Goal: Task Accomplishment & Management: Use online tool/utility

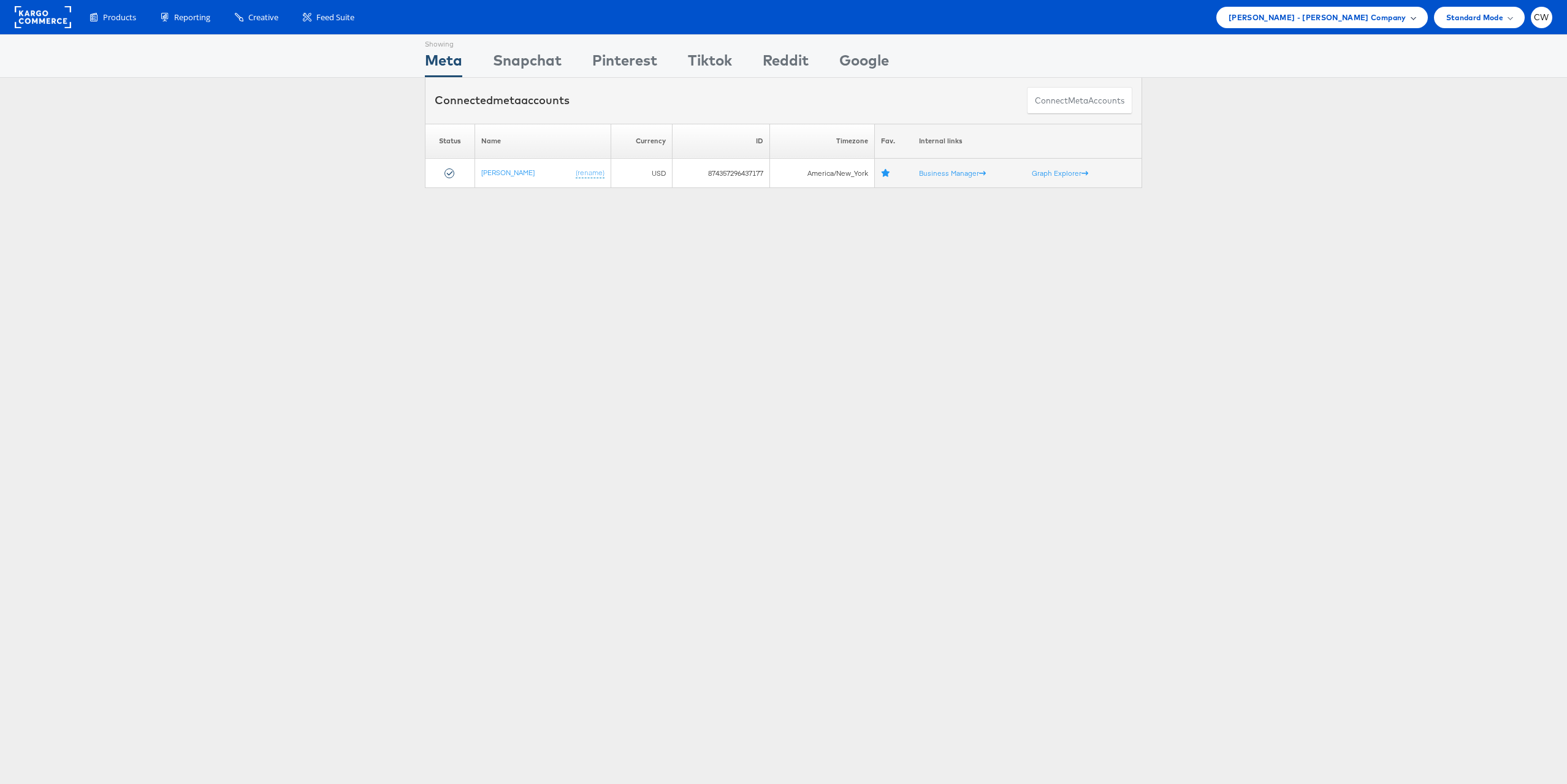
click at [1353, 21] on span "Mason - Alexis Bittar Company" at bounding box center [1317, 17] width 178 height 13
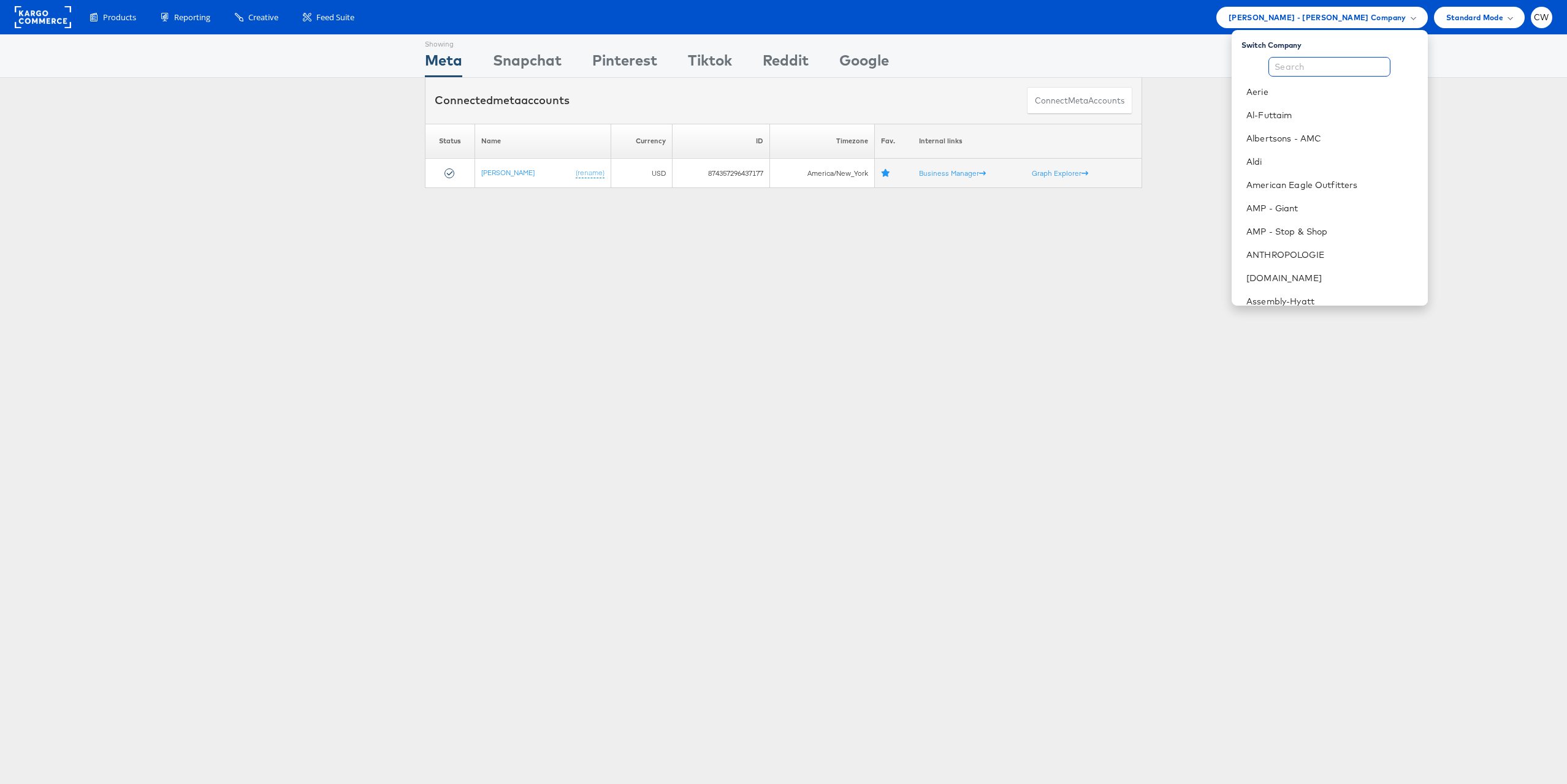
click at [1340, 57] on input "text" at bounding box center [1329, 67] width 122 height 19
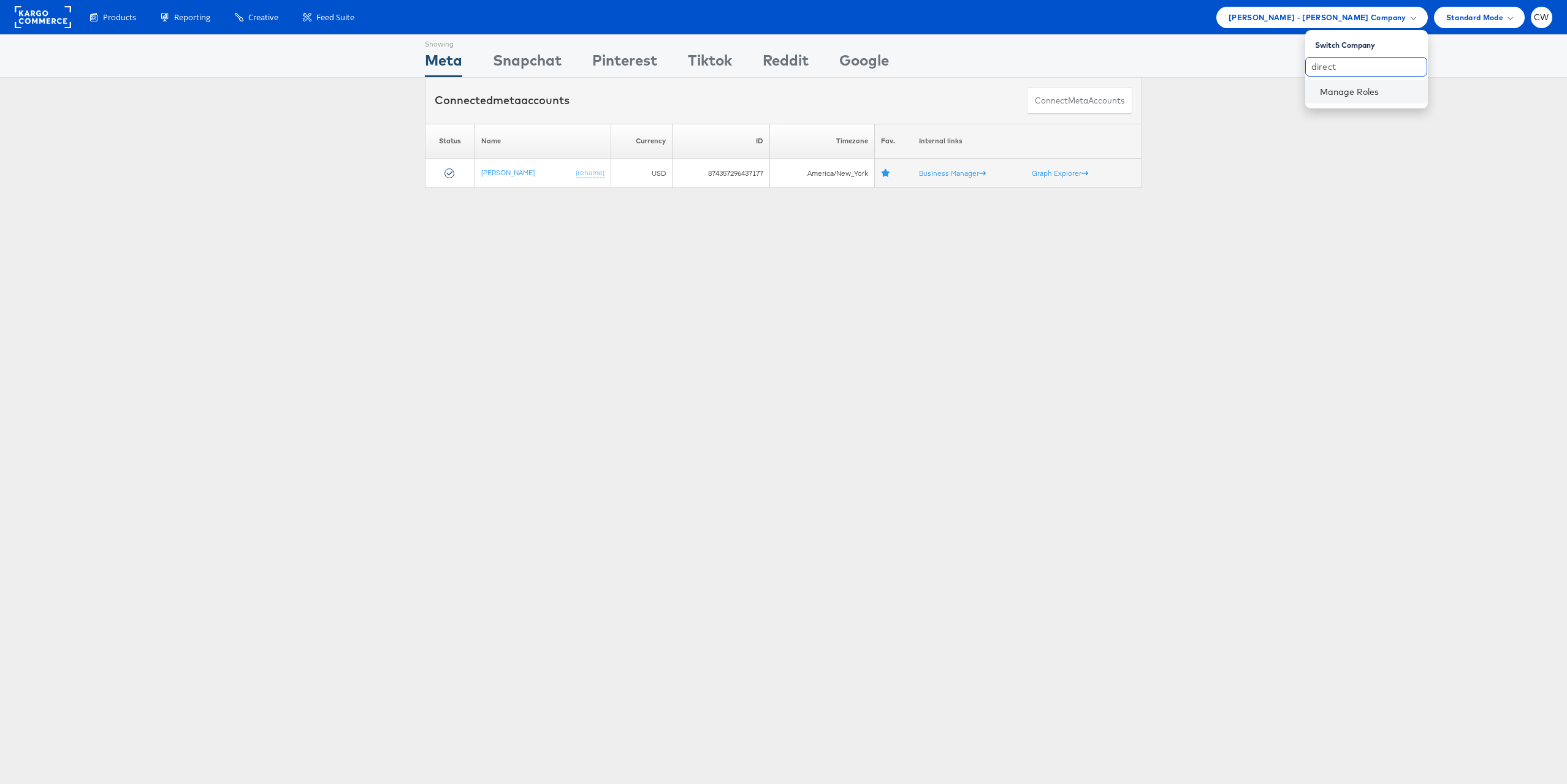
type input "direct"
click at [1344, 102] on div "Manage Roles" at bounding box center [1366, 92] width 123 height 23
click at [1345, 101] on div "Manage Roles" at bounding box center [1366, 92] width 123 height 23
click at [1354, 95] on link "Manage Roles" at bounding box center [1349, 92] width 59 height 11
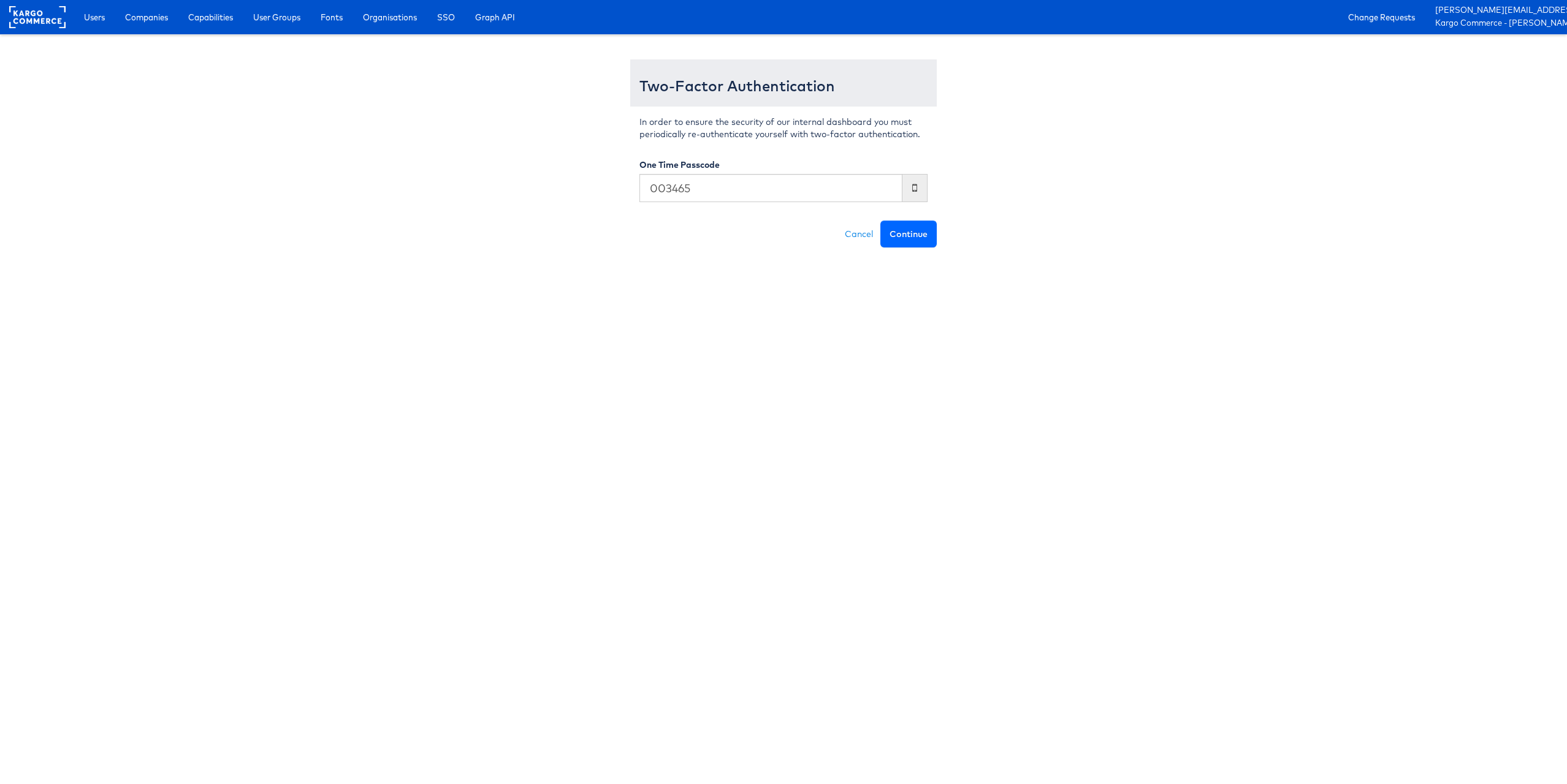
type input "003465"
click at [912, 232] on button "Continue" at bounding box center [909, 234] width 57 height 27
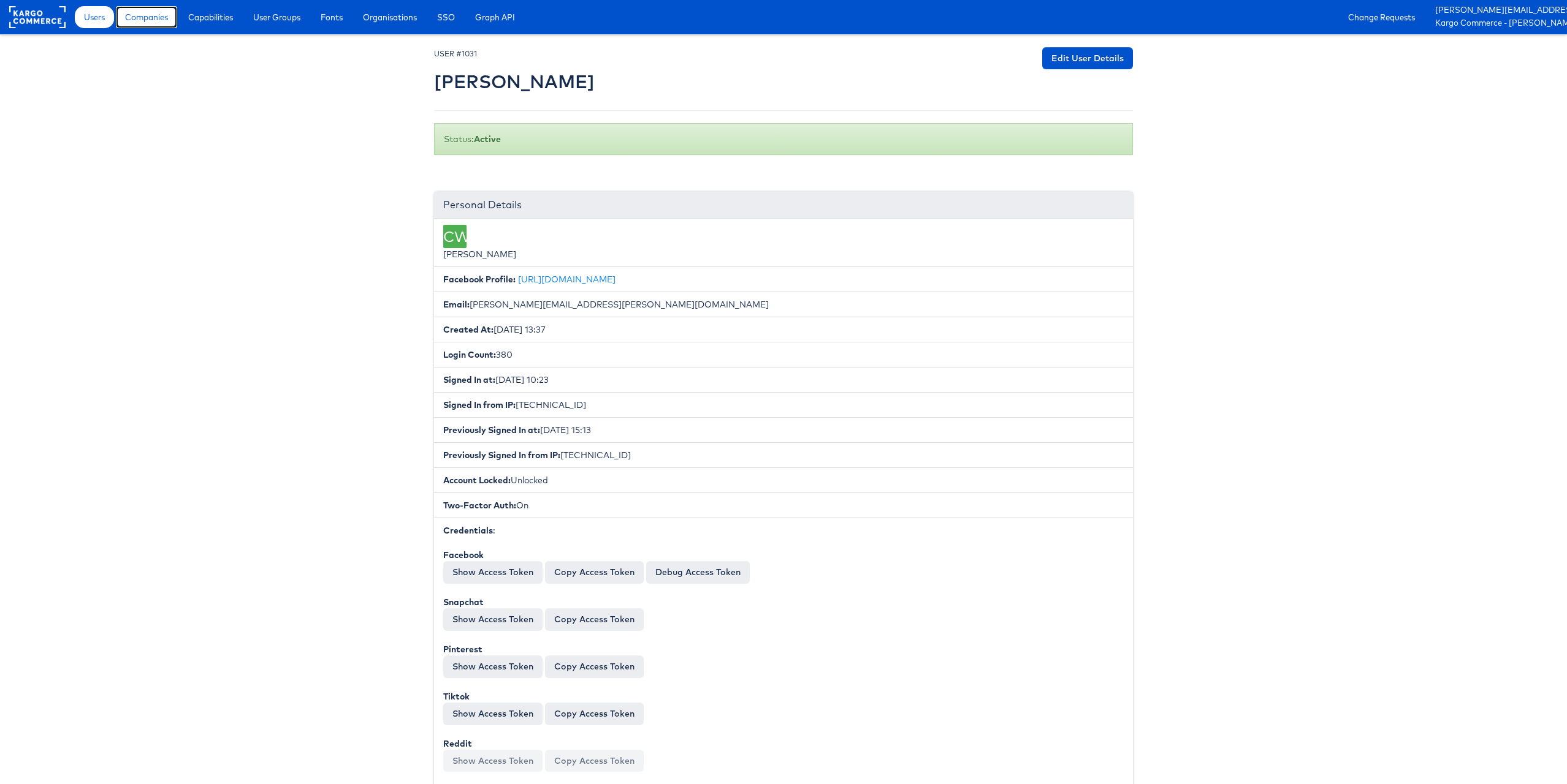
click at [145, 19] on span "Companies" at bounding box center [147, 17] width 43 height 12
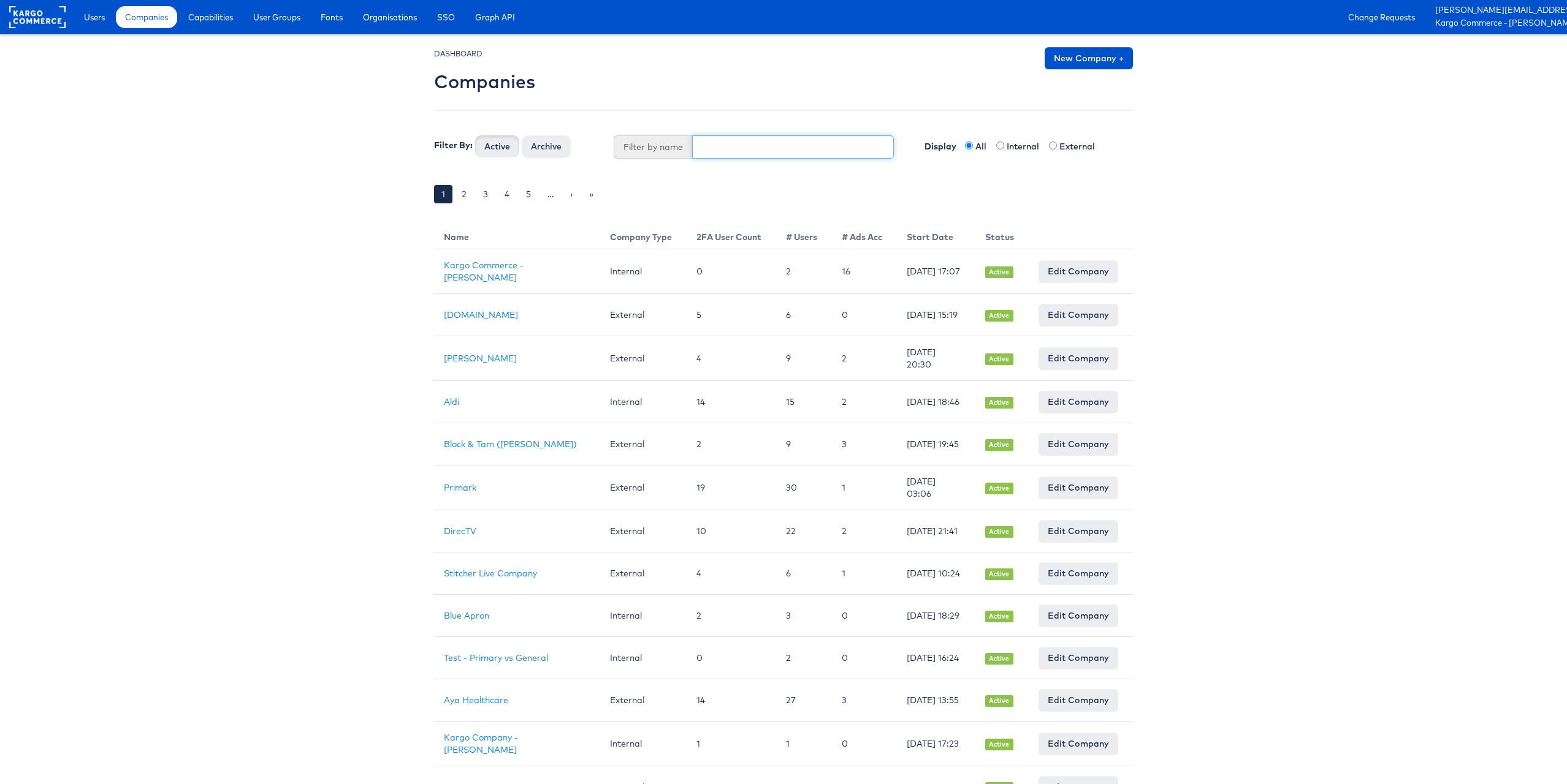
click at [700, 145] on input "text" at bounding box center [793, 147] width 202 height 23
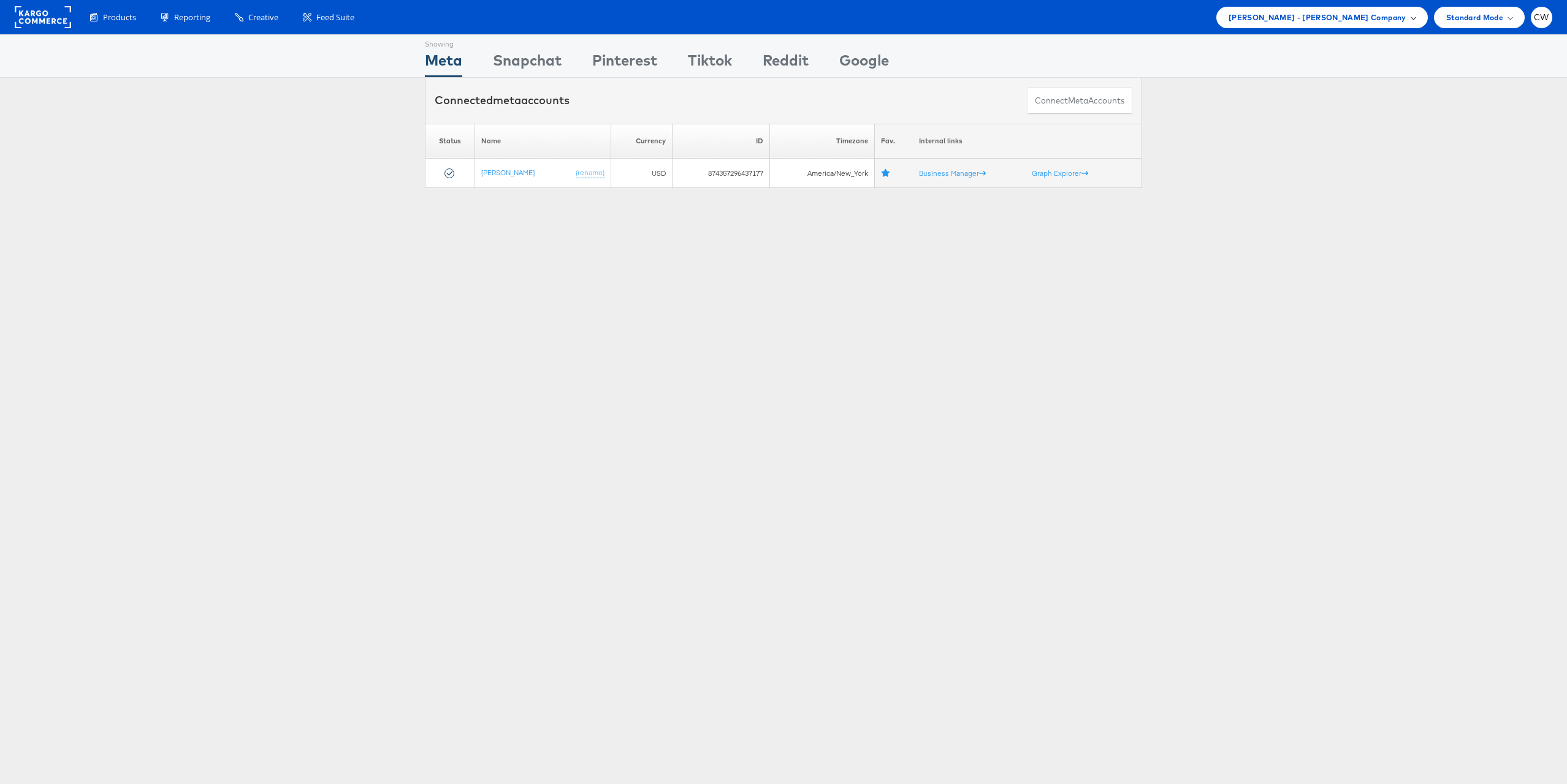
click at [1329, 19] on span "Mason - Alexis Bittar Company" at bounding box center [1317, 17] width 178 height 13
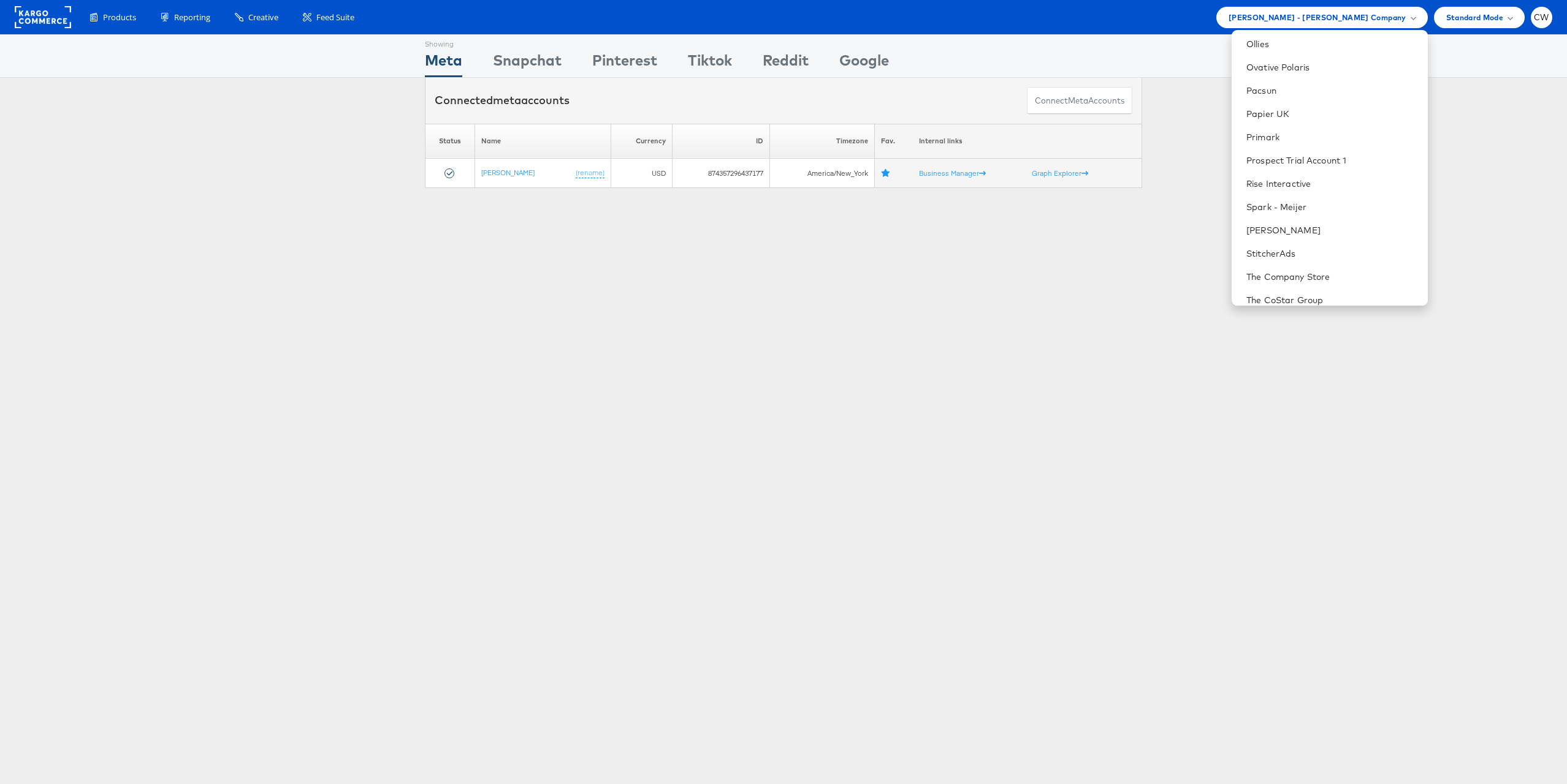
scroll to position [1173, 0]
click at [1306, 291] on link "Manage Roles" at bounding box center [1276, 289] width 59 height 11
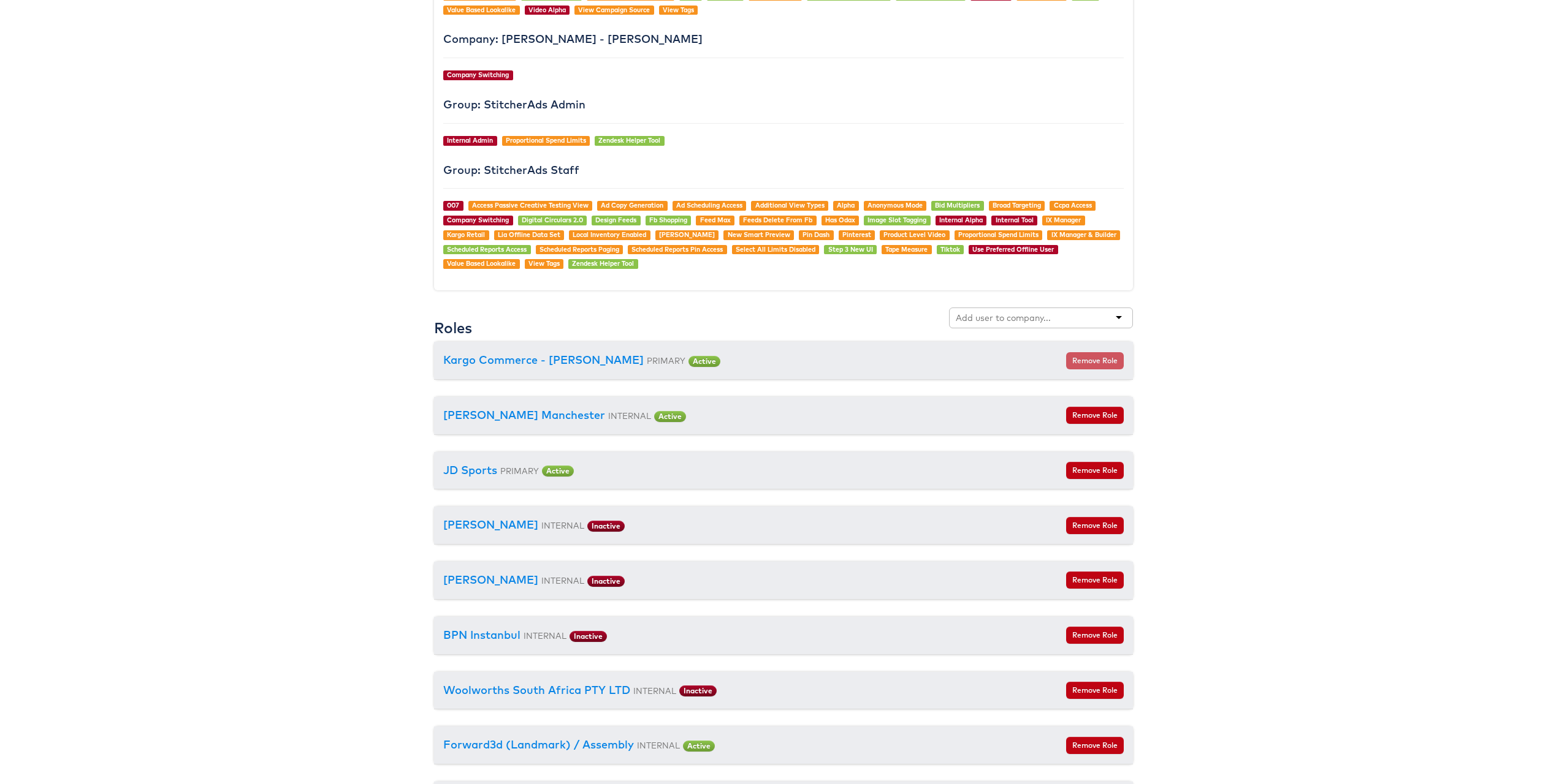
scroll to position [1187, 0]
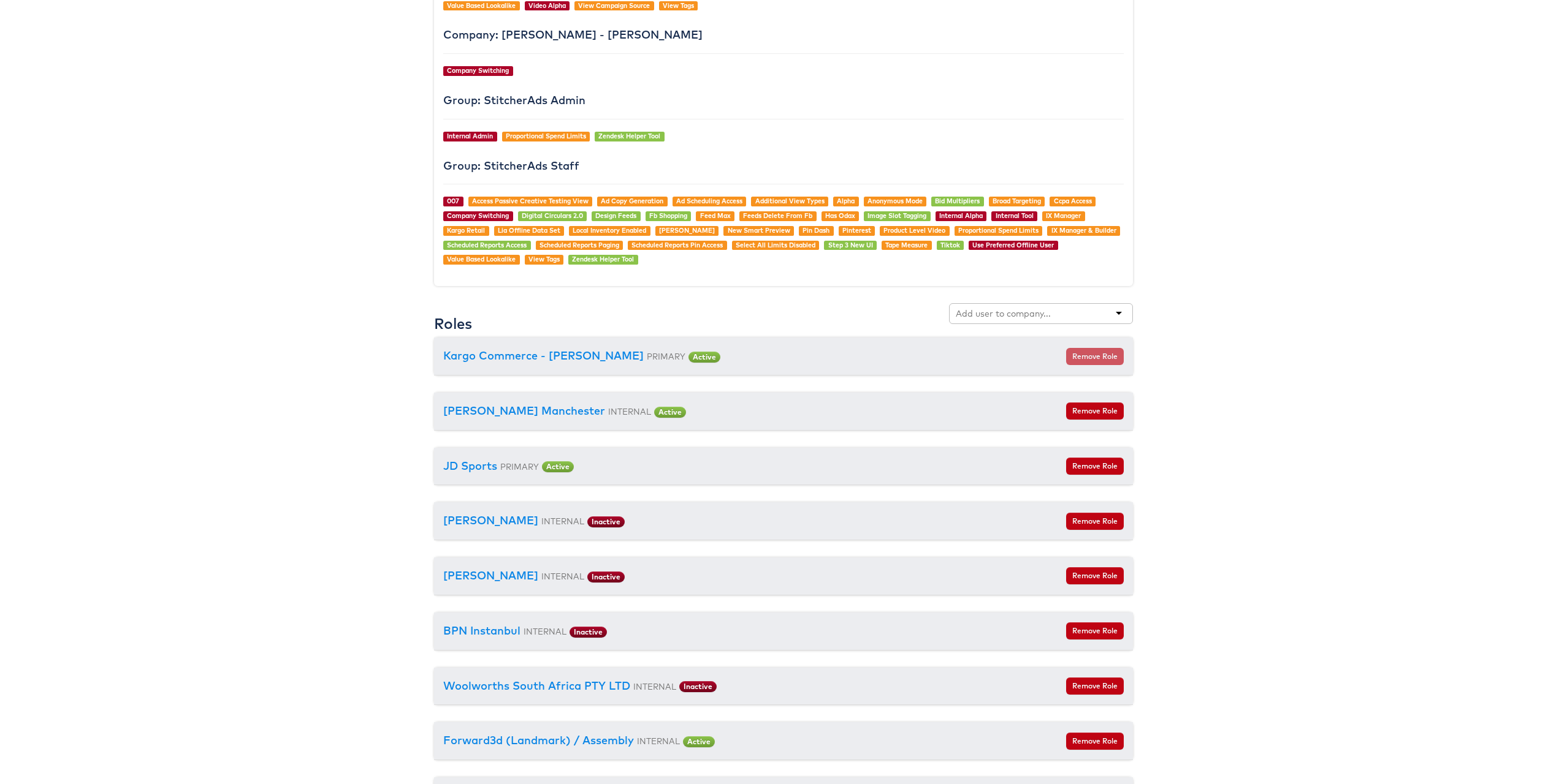
click at [1023, 313] on input "text" at bounding box center [1004, 313] width 97 height 12
type input "direct"
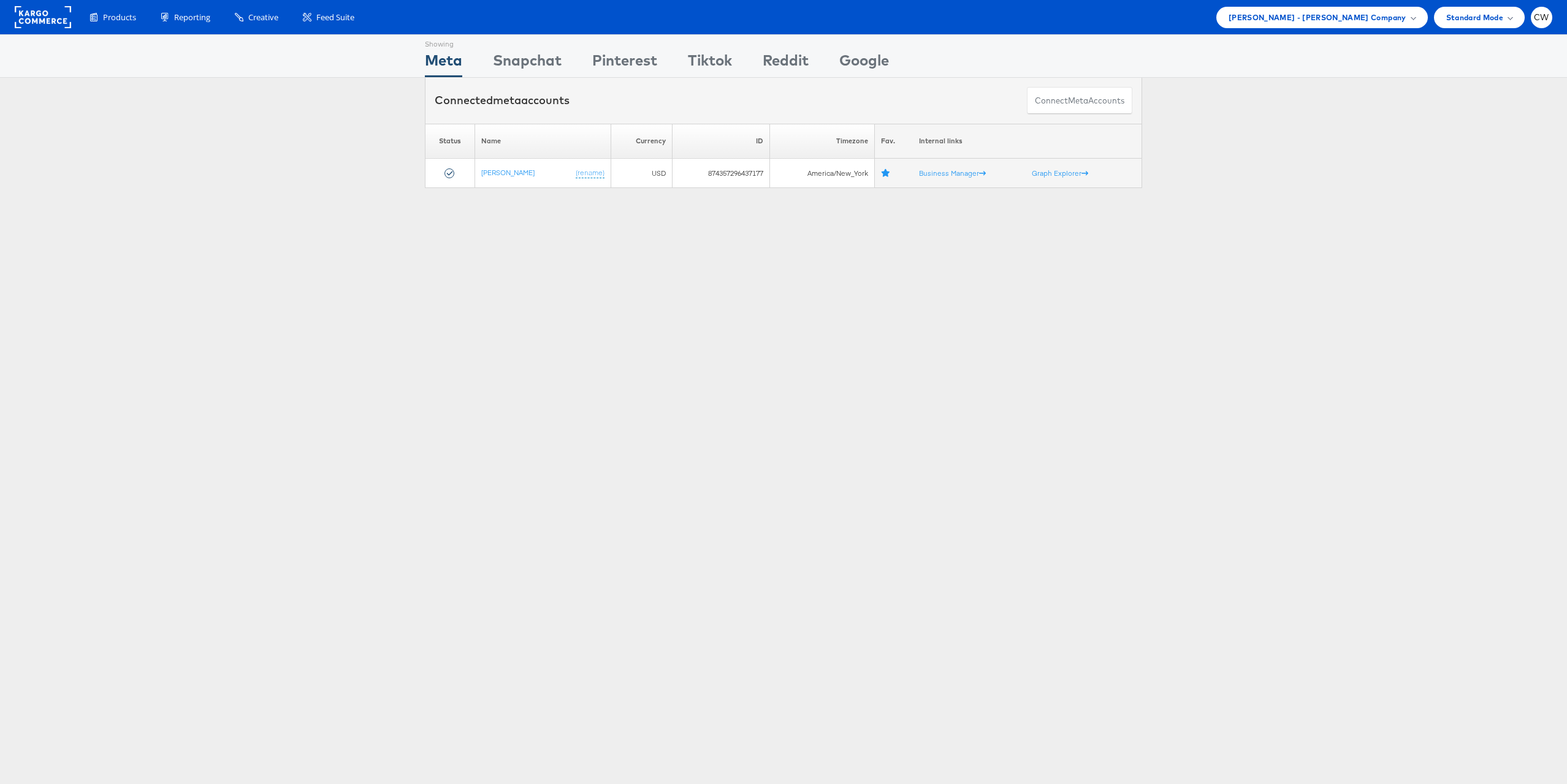
click at [1351, 37] on div "Showing Meta Showing Snapchat Showing Pinterest Showing Tiktok Showing Reddit S…" at bounding box center [784, 56] width 1567 height 43
click at [1364, 14] on span "Mason - Alexis Bittar Company" at bounding box center [1317, 17] width 178 height 13
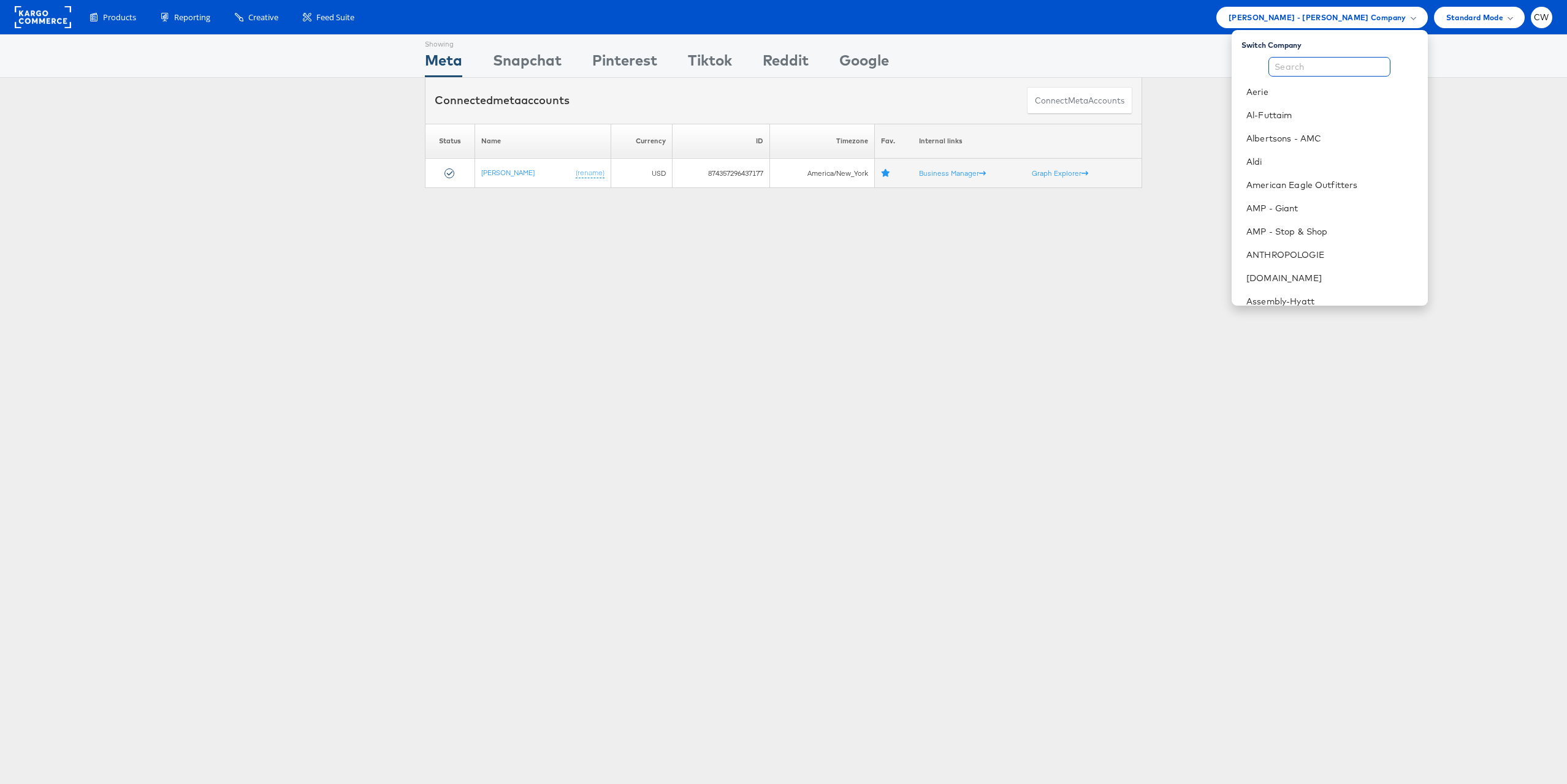
click at [1315, 71] on input "text" at bounding box center [1329, 67] width 122 height 19
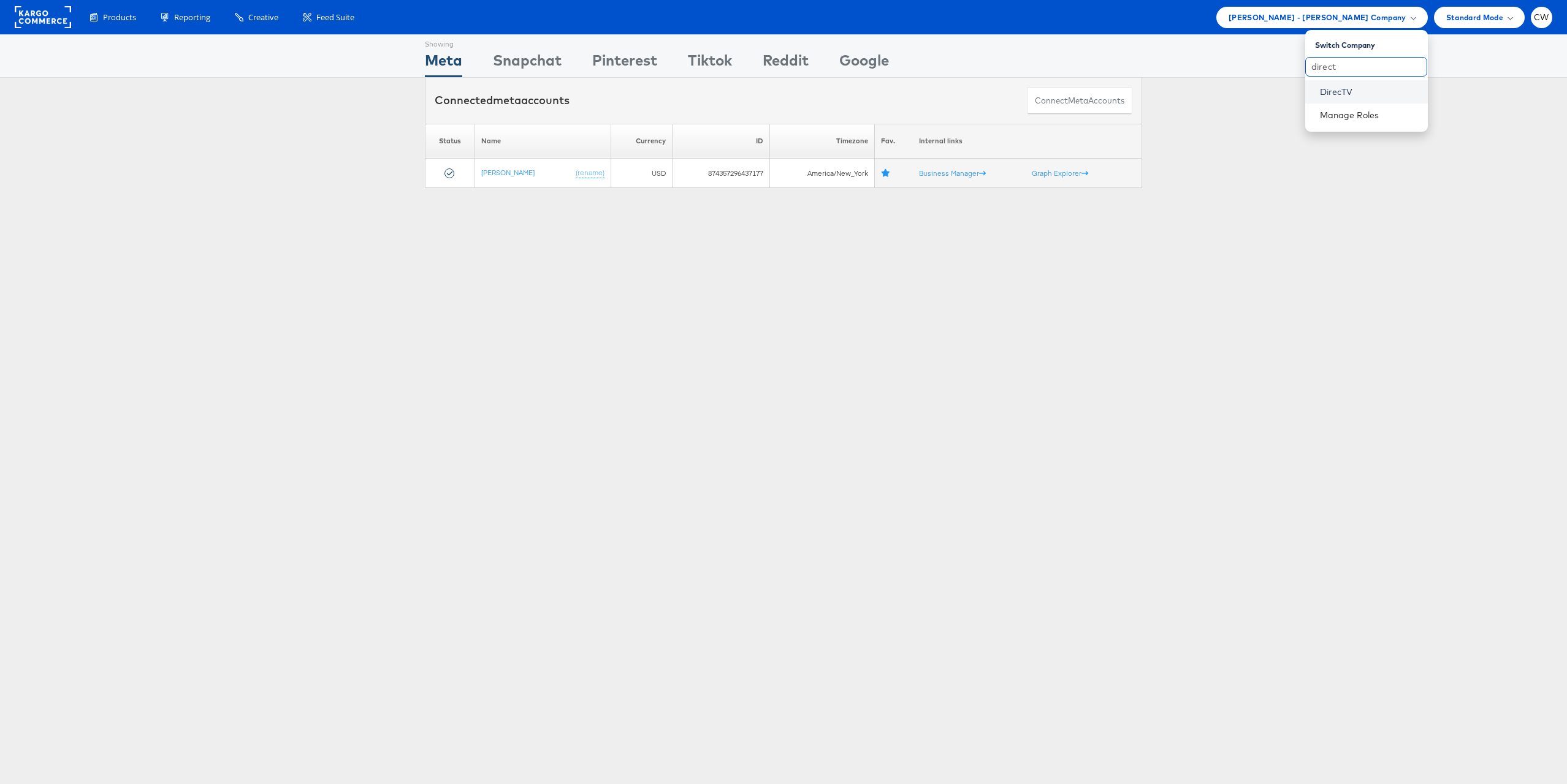
type input "direct"
click at [1342, 94] on link "DirecTV" at bounding box center [1368, 92] width 98 height 12
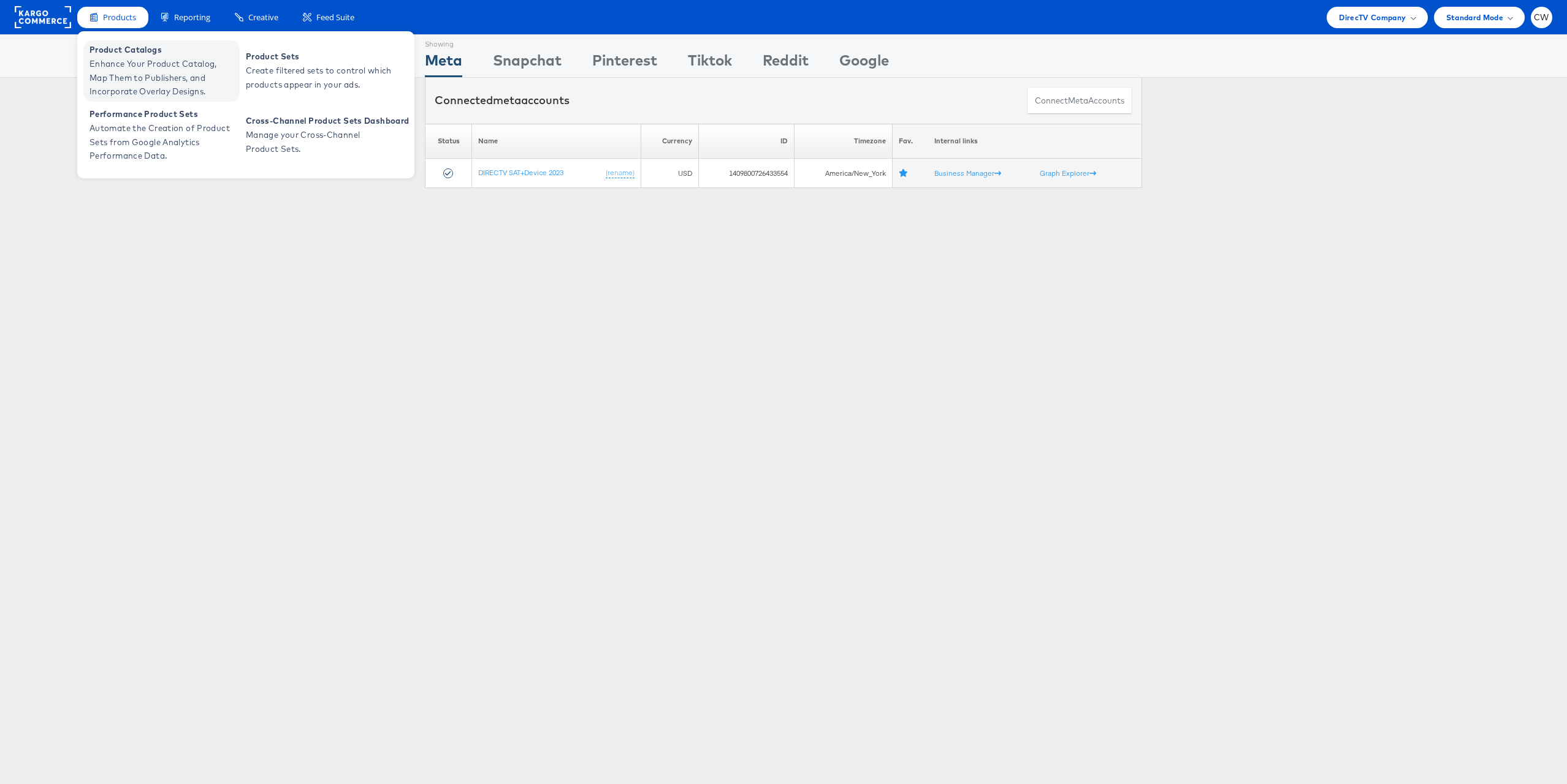
click at [145, 78] on span "Enhance Your Product Catalog, Map Them to Publishers, and Incorporate Overlay D…" at bounding box center [163, 78] width 148 height 41
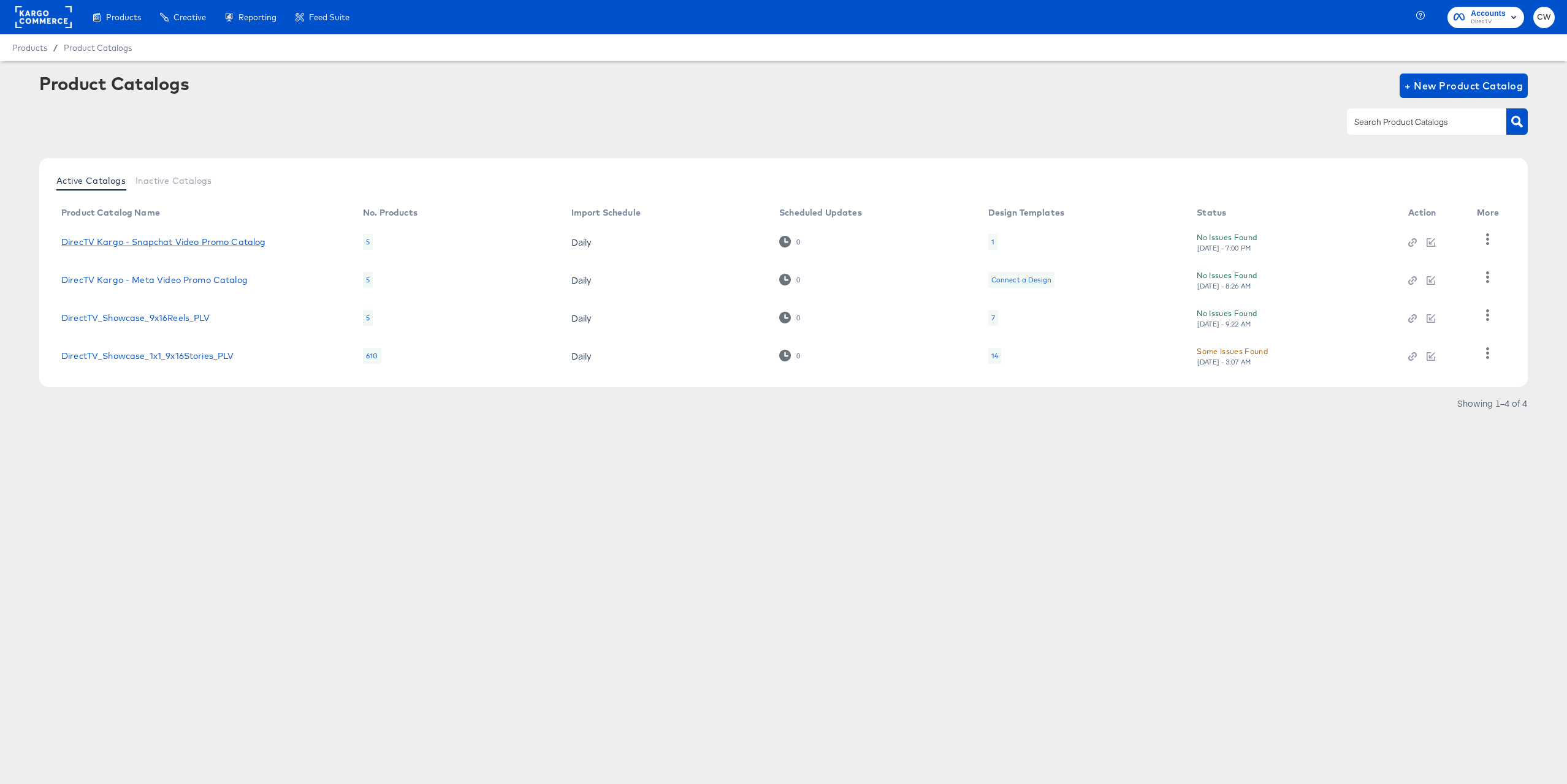
click at [251, 243] on link "DirecTV Kargo - Snapchat Video Promo Catalog" at bounding box center [163, 242] width 205 height 10
click at [208, 241] on link "DirecTV Kargo - Snapchat Video Promo Catalog" at bounding box center [163, 242] width 205 height 10
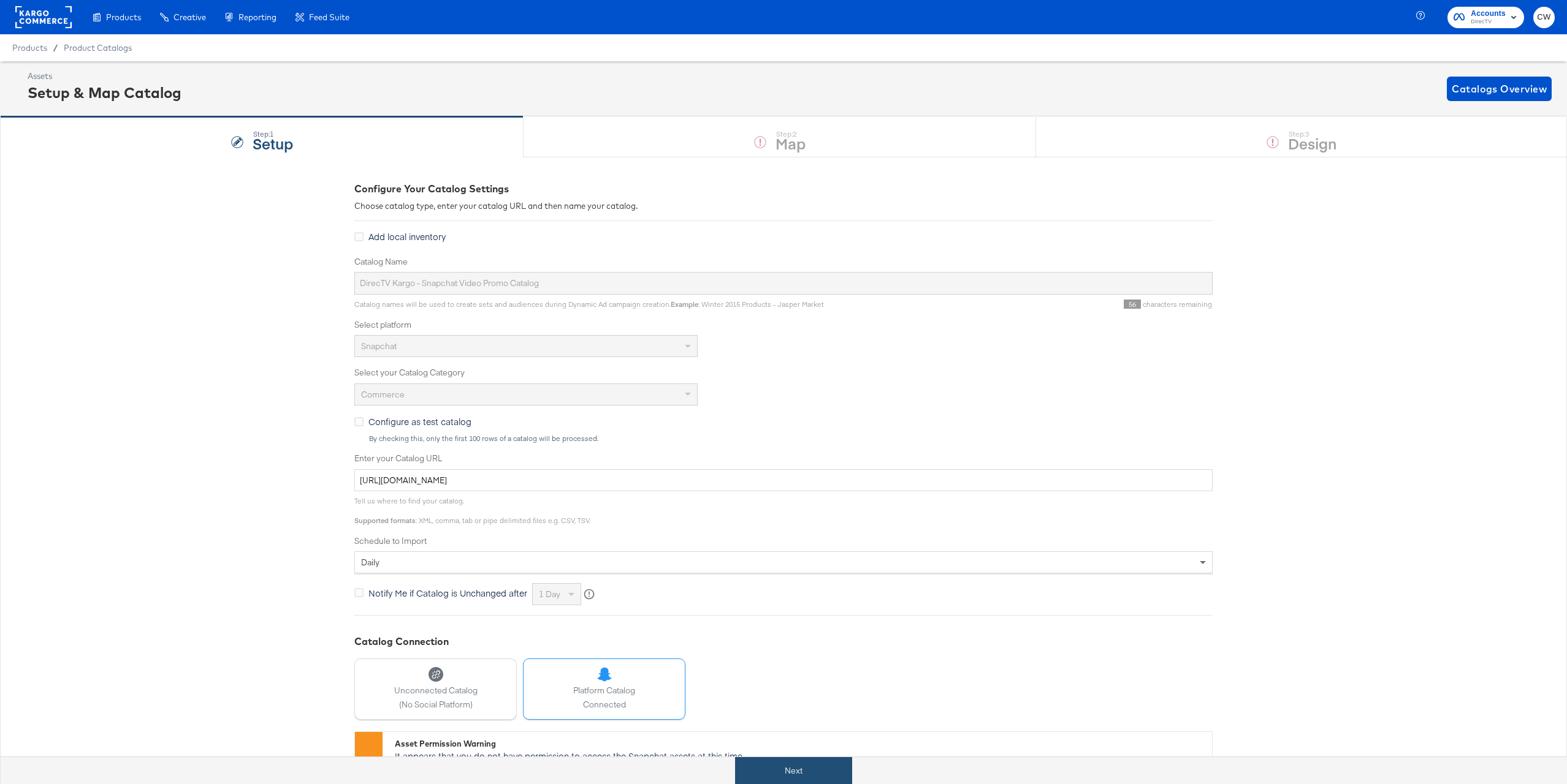
click at [822, 771] on button "Next" at bounding box center [793, 771] width 117 height 27
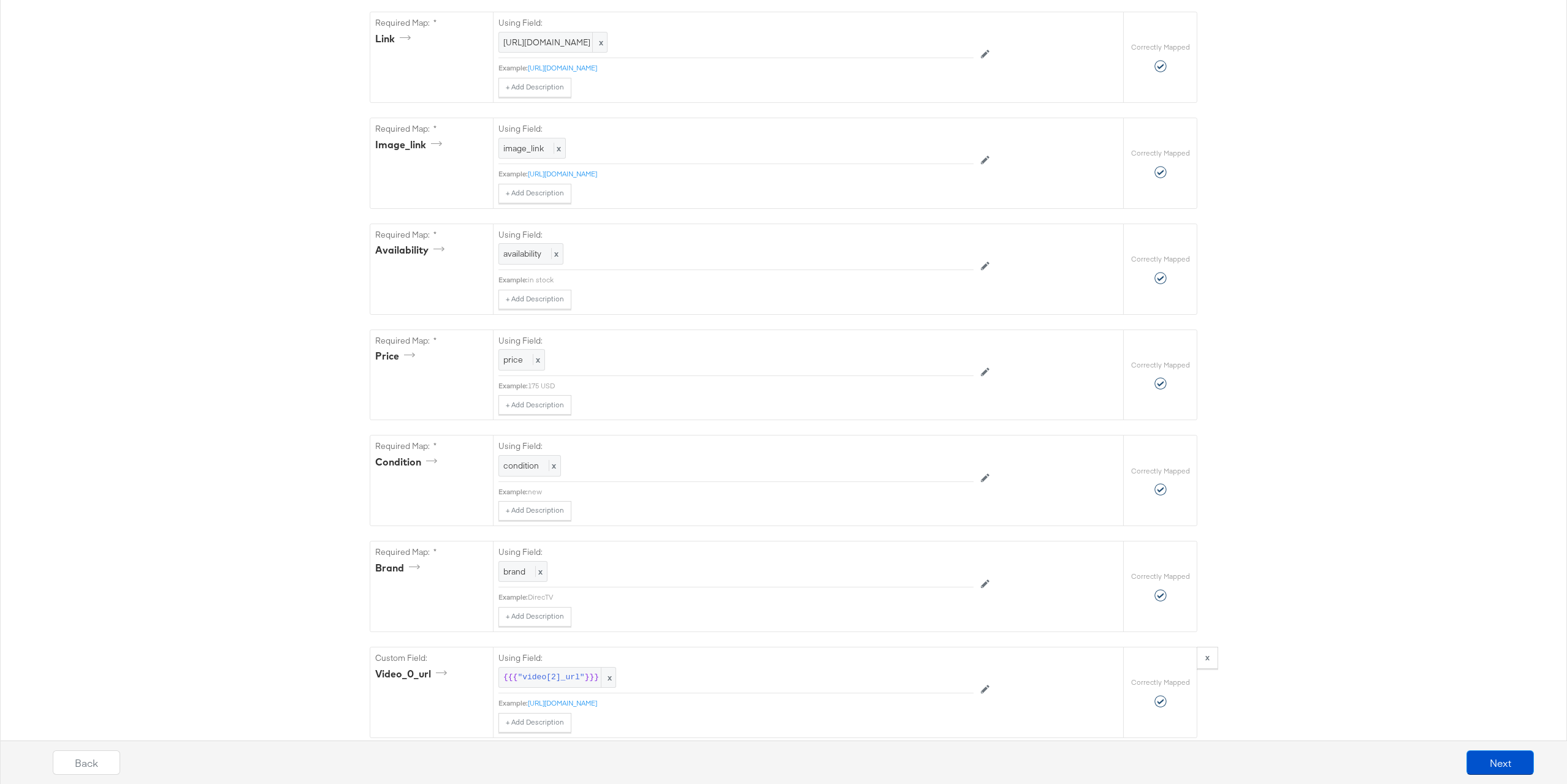
scroll to position [939, 0]
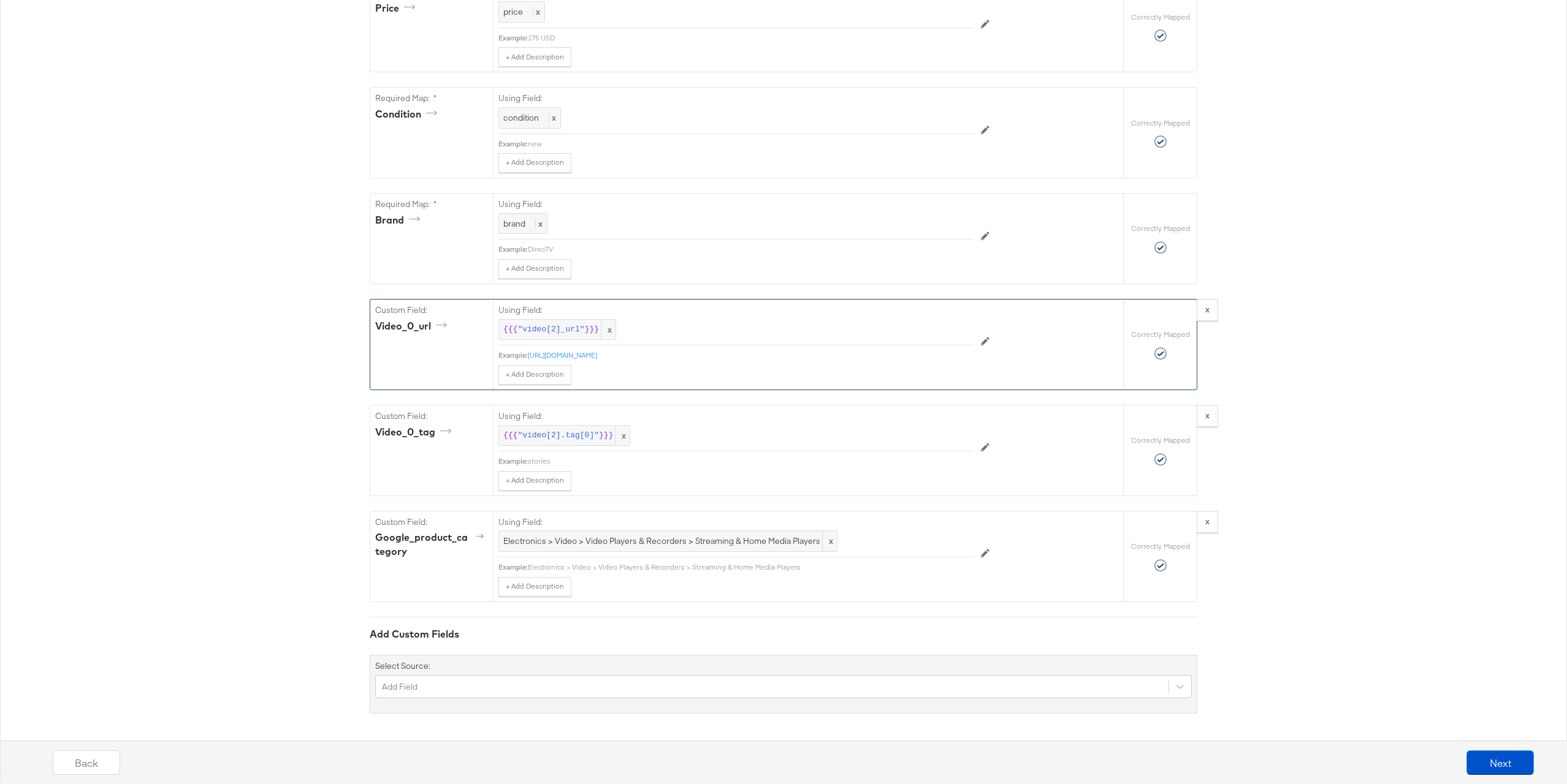
click at [743, 361] on div "Using Field: {{{ "video[2]_url" }}} x Example: http://cdn.stitcherads.com/video…" at bounding box center [736, 342] width 475 height 85
click at [745, 359] on div "[URL][DOMAIN_NAME]" at bounding box center [751, 355] width 446 height 10
click at [597, 355] on link "[URL][DOMAIN_NAME]" at bounding box center [563, 355] width 69 height 9
click at [572, 683] on div "Add Field" at bounding box center [784, 687] width 816 height 23
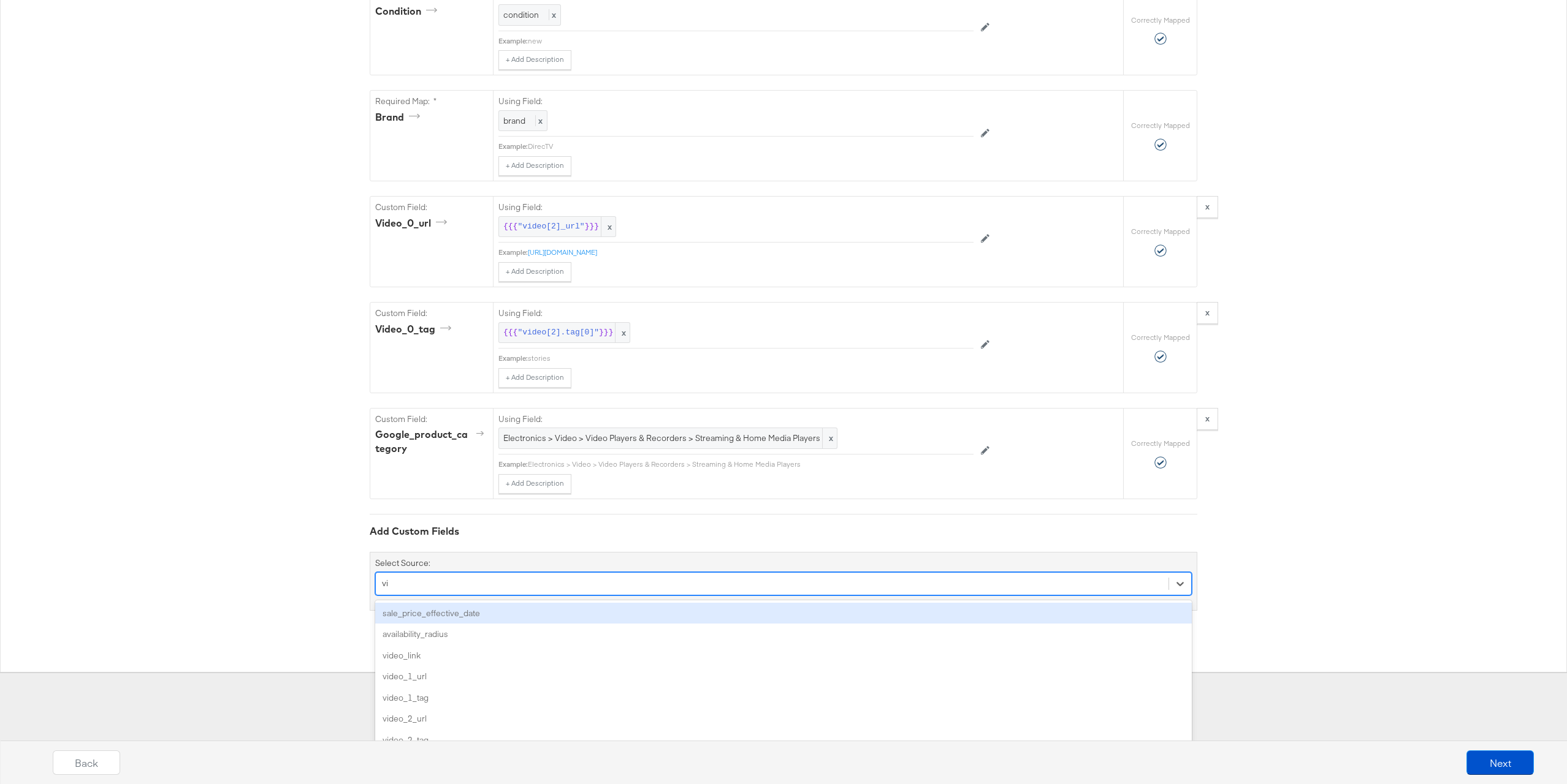
type input "vid"
click at [572, 614] on div "video_link" at bounding box center [784, 614] width 816 height 21
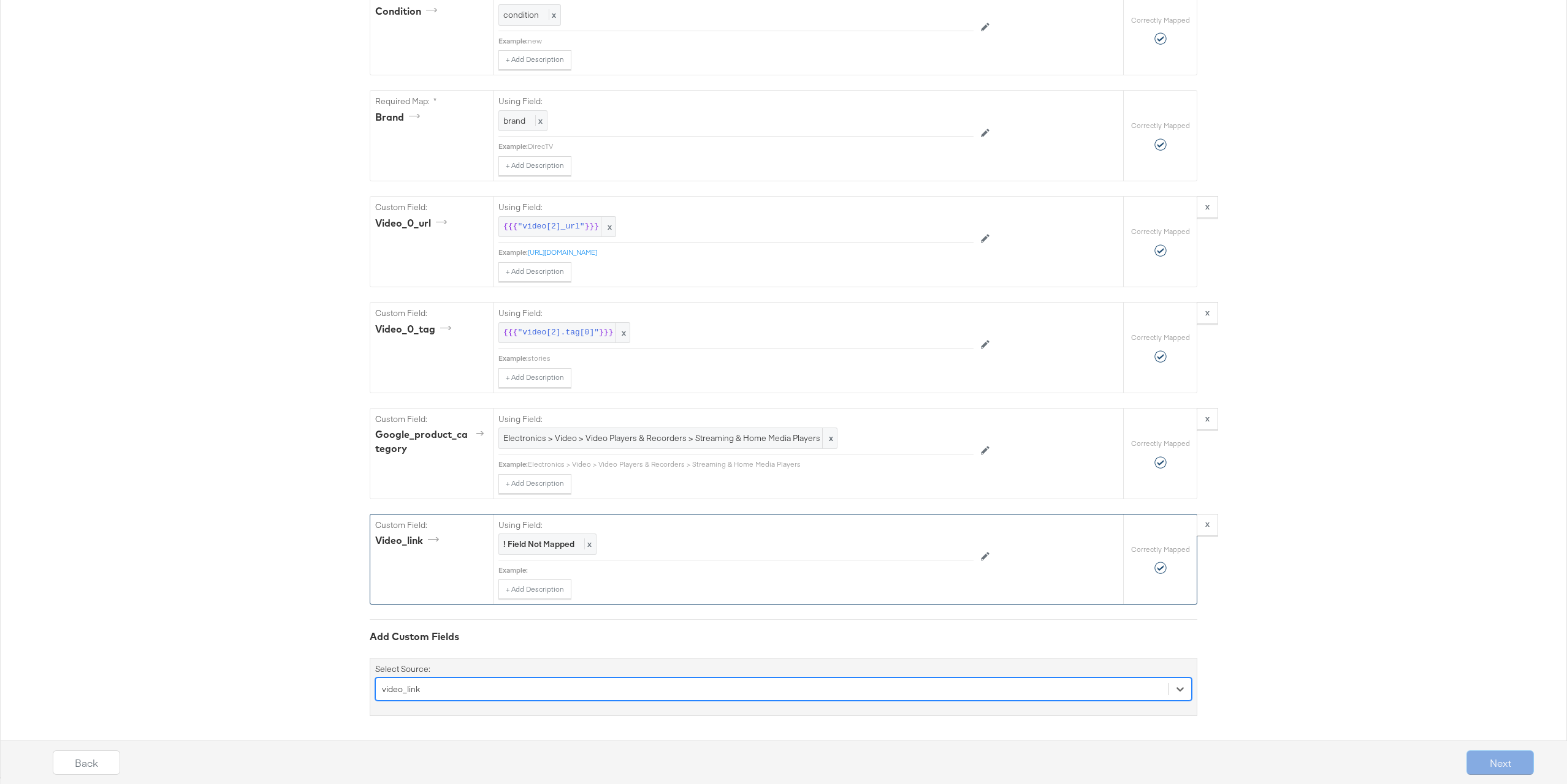
scroll to position [1044, 0]
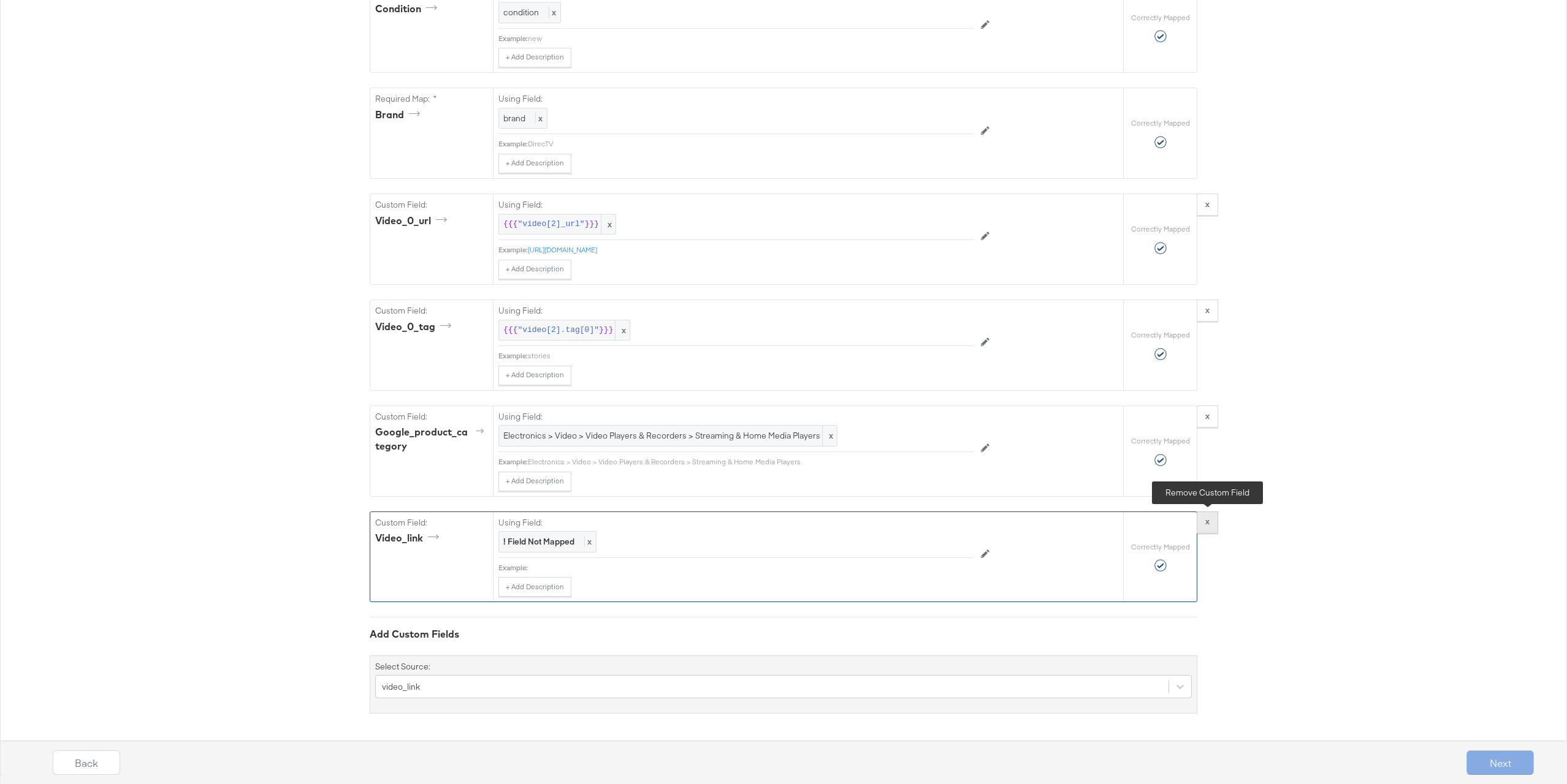
click at [1213, 517] on button "x" at bounding box center [1207, 523] width 21 height 22
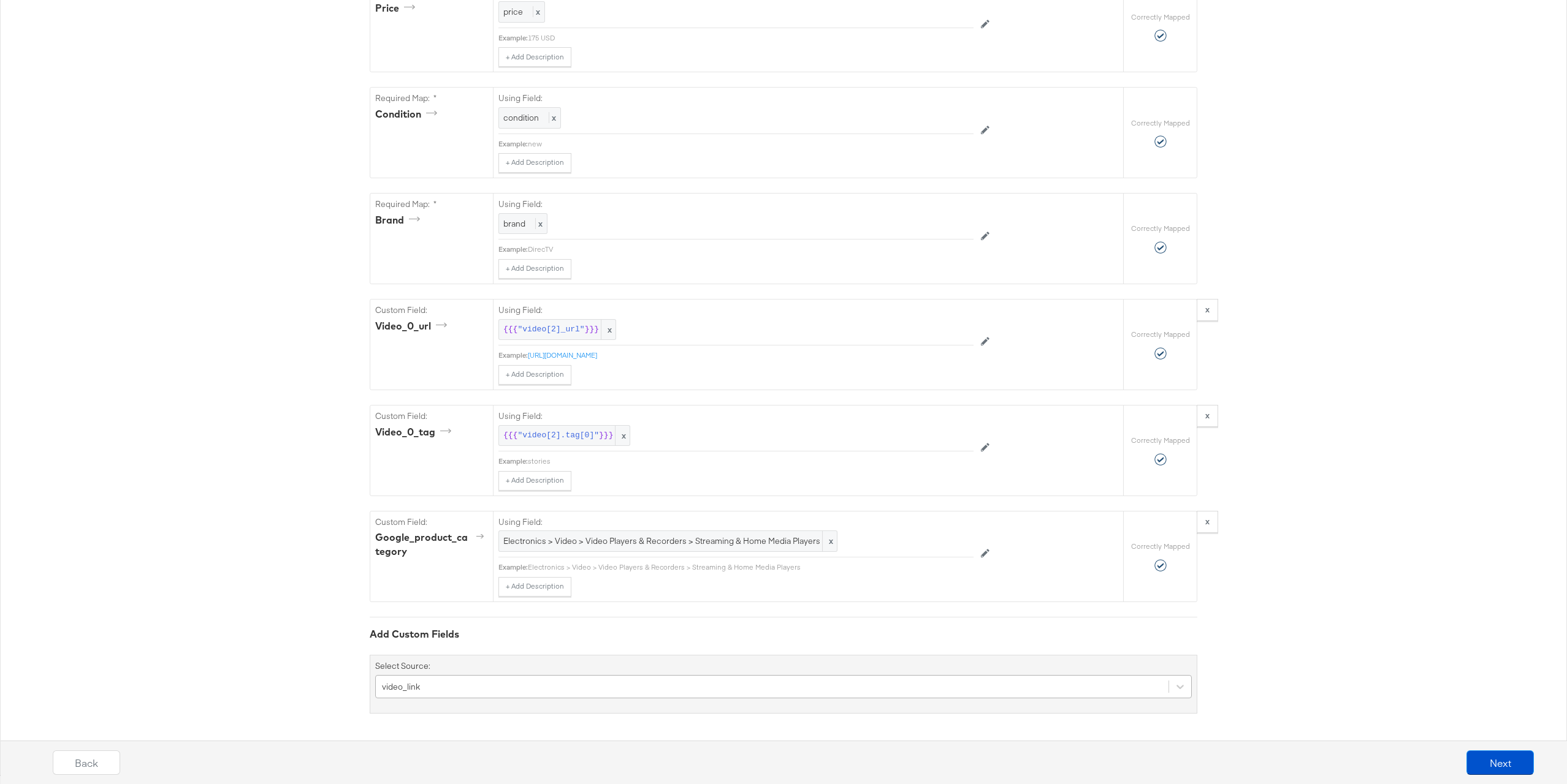
click at [530, 682] on div "video_link" at bounding box center [784, 687] width 816 height 23
click at [578, 533] on div "Required Fields Mapping Options Correctly Mapped Needs Mapping Required Map: * …" at bounding box center [783, 4] width 828 height 1421
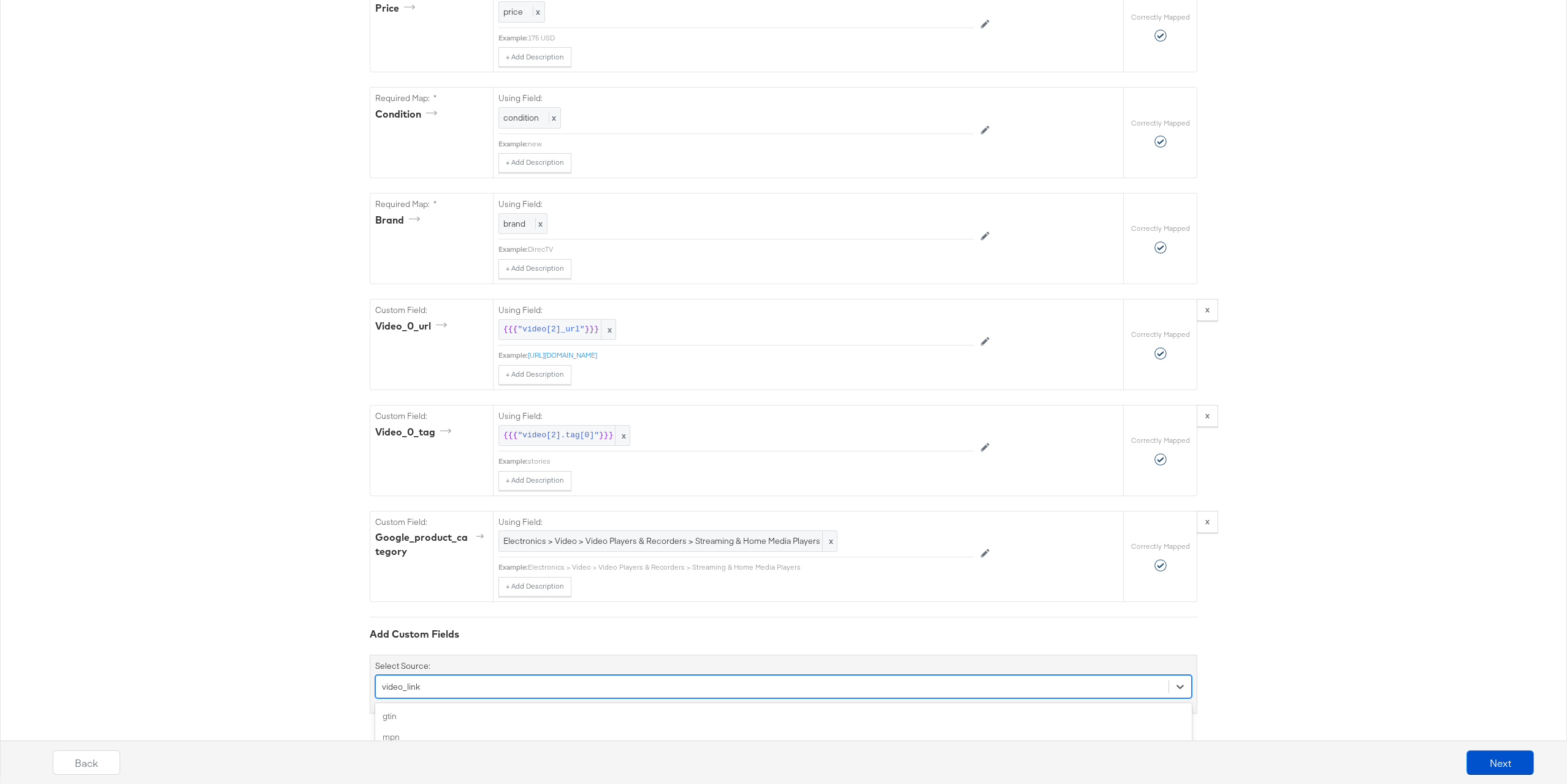
scroll to position [1041, 0]
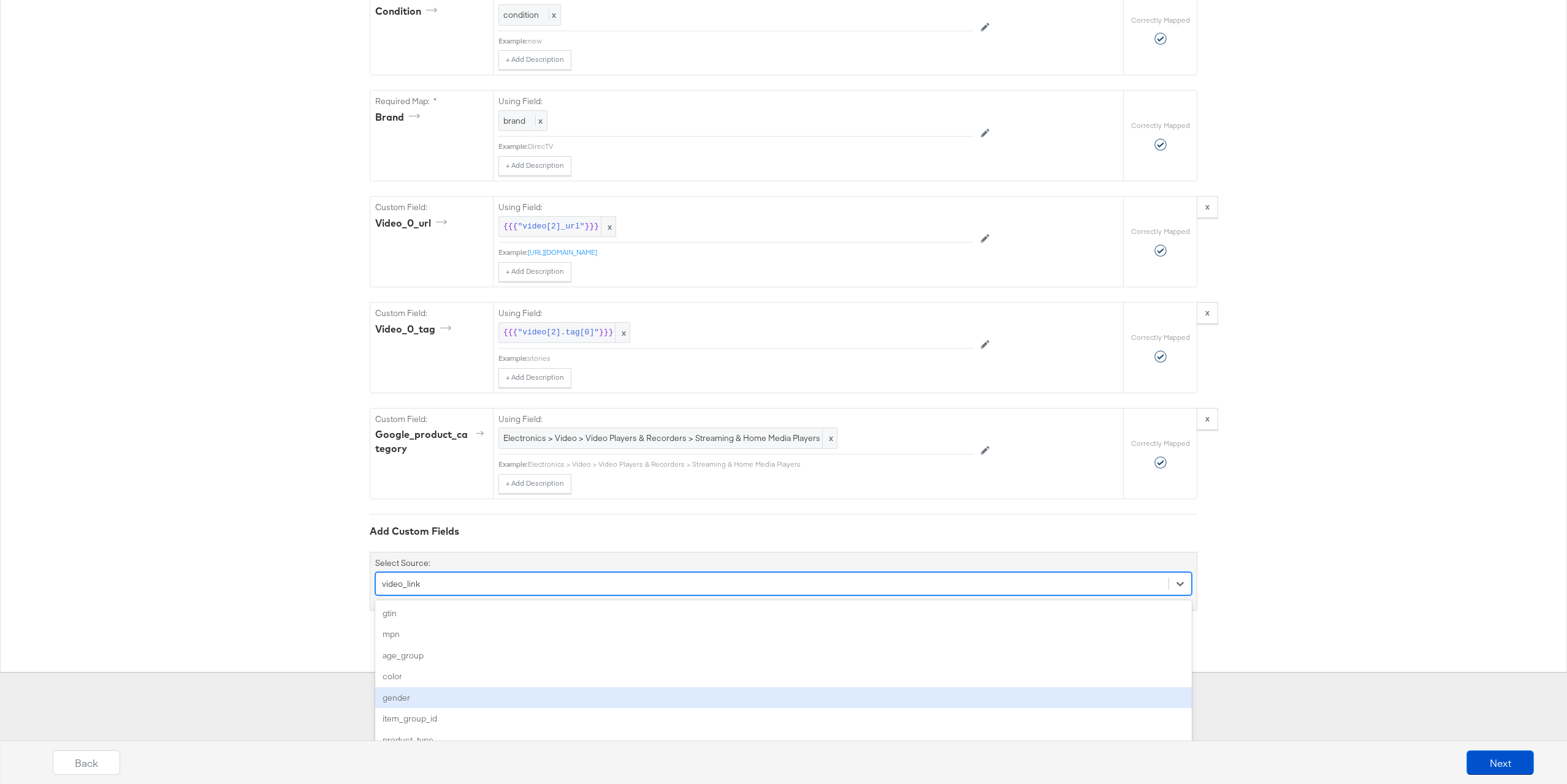
click at [497, 596] on div "option video_link, selected. option gender focused, 5 of 106. 106 results avail…" at bounding box center [784, 584] width 816 height 23
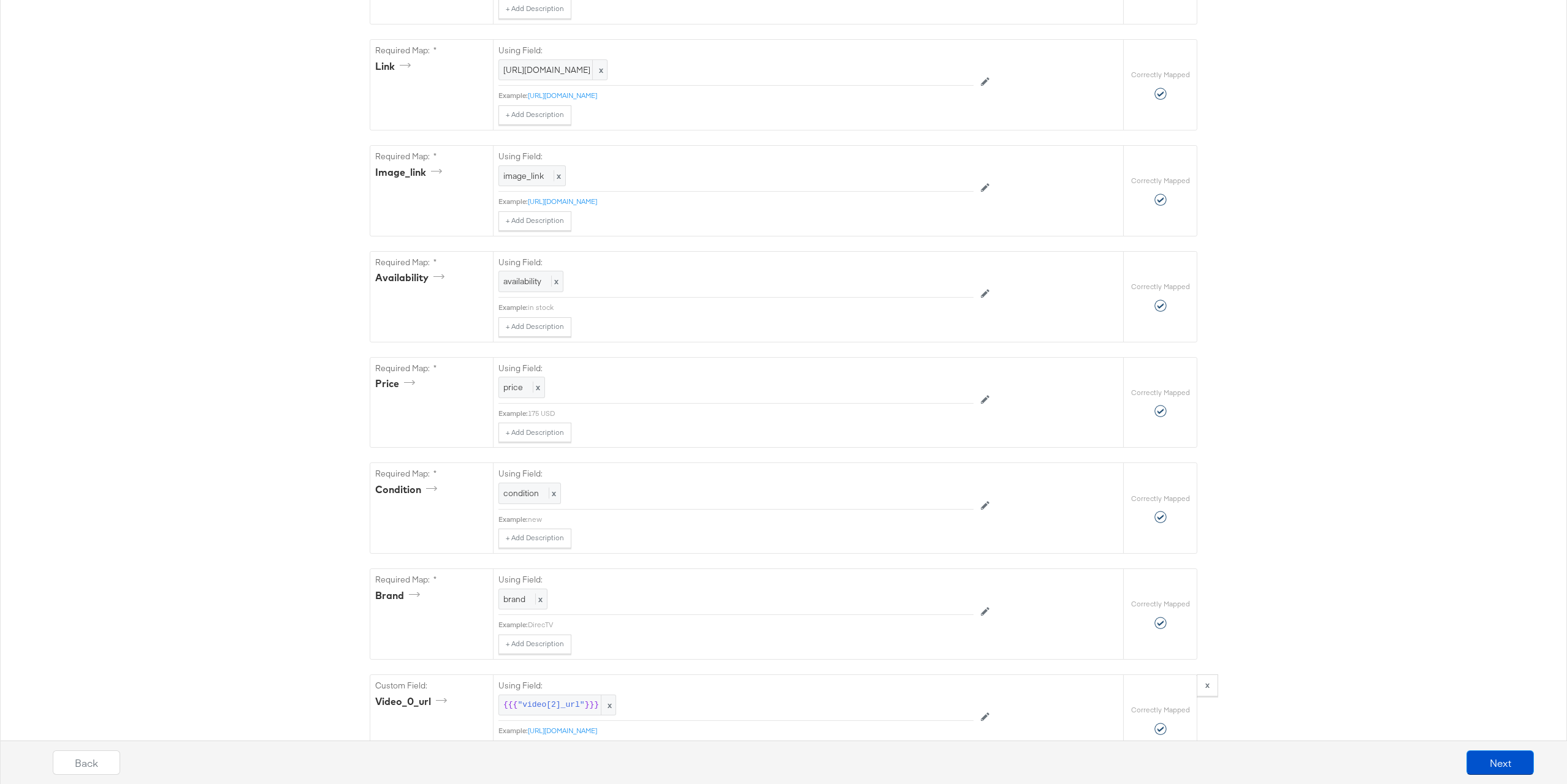
scroll to position [939, 0]
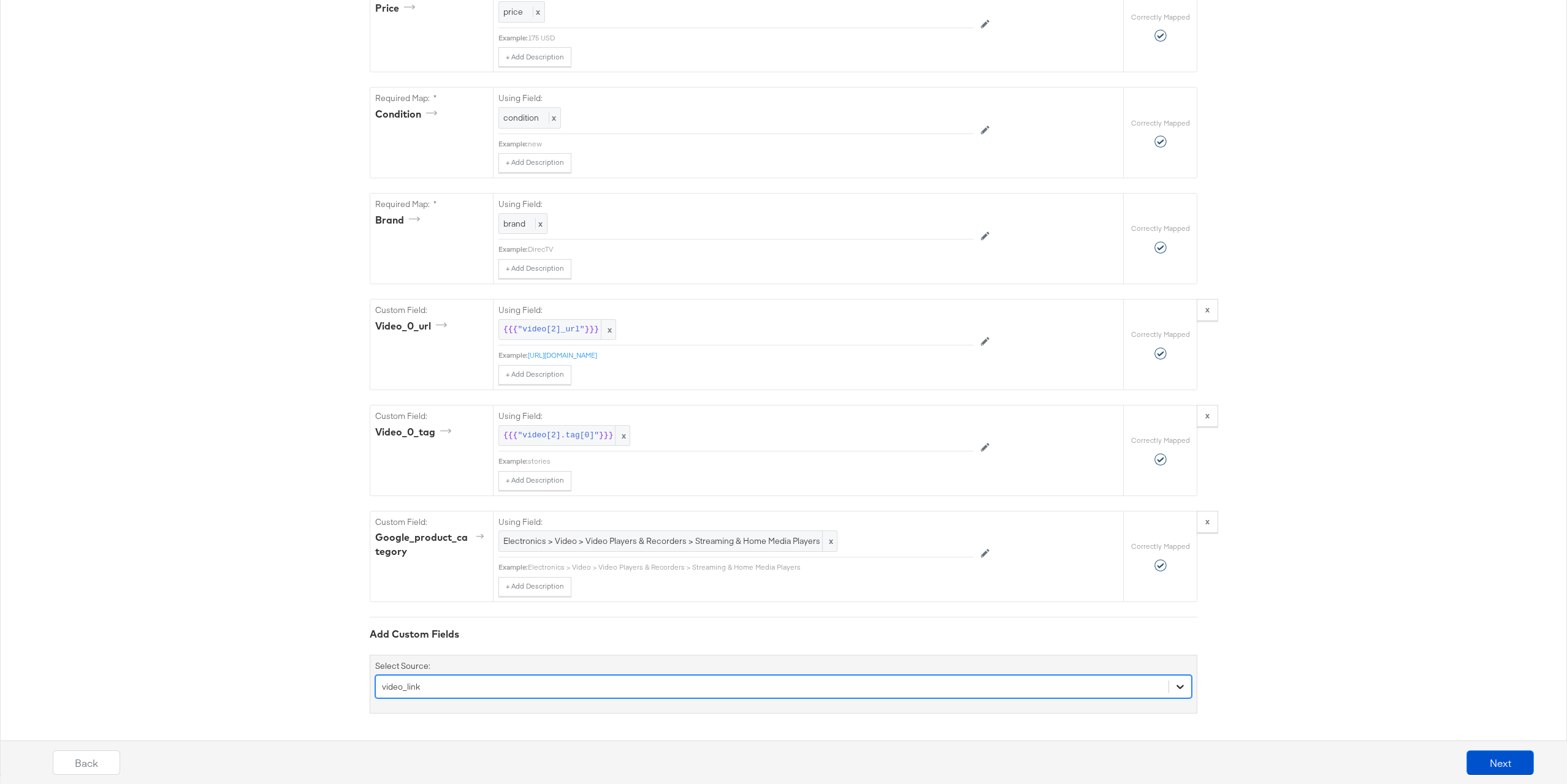
click at [1177, 688] on div "option video_link, selected. Select is focused ,type to refine list, press Down…" at bounding box center [784, 687] width 816 height 23
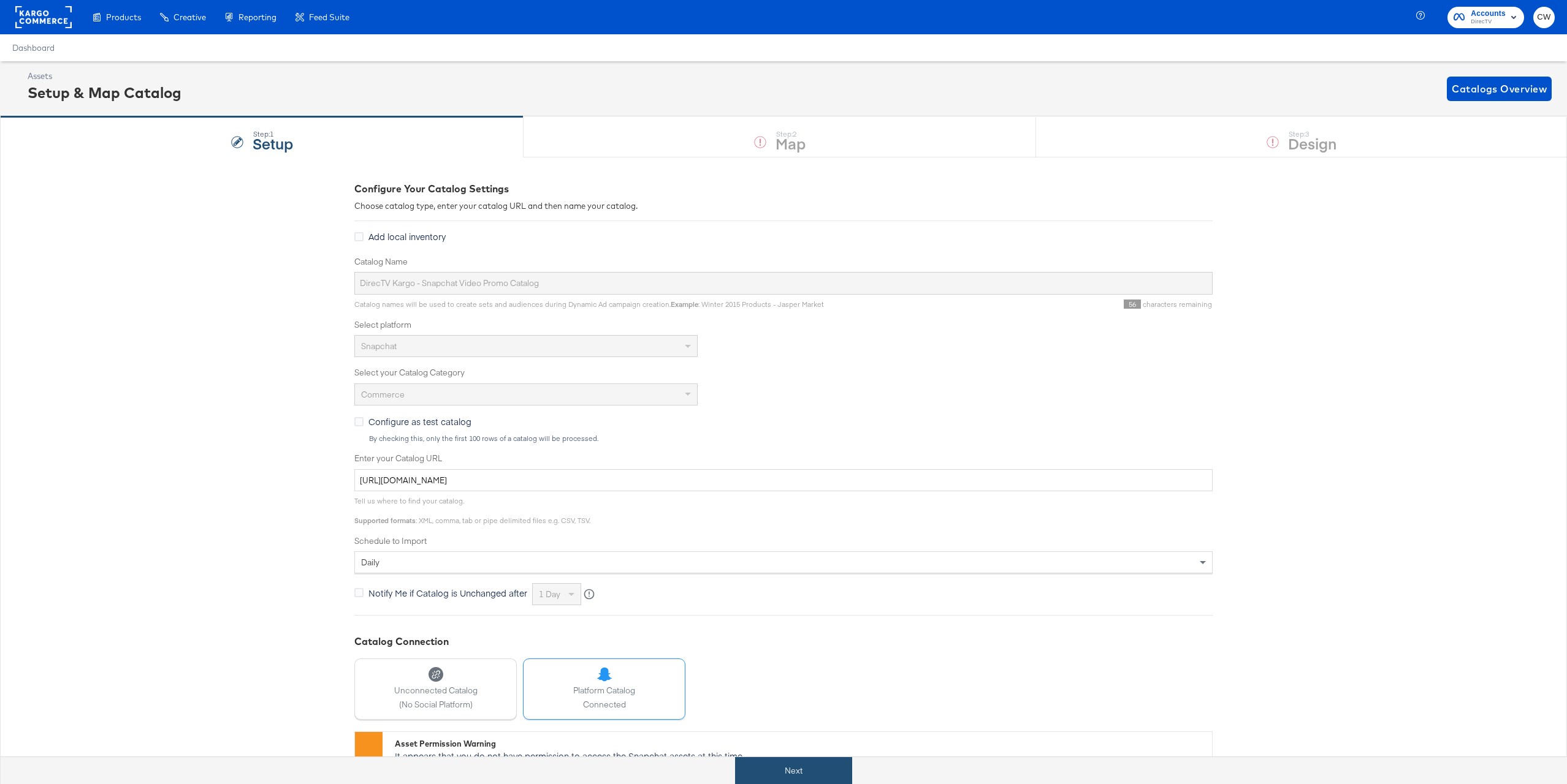
click at [792, 766] on button "Next" at bounding box center [793, 771] width 117 height 27
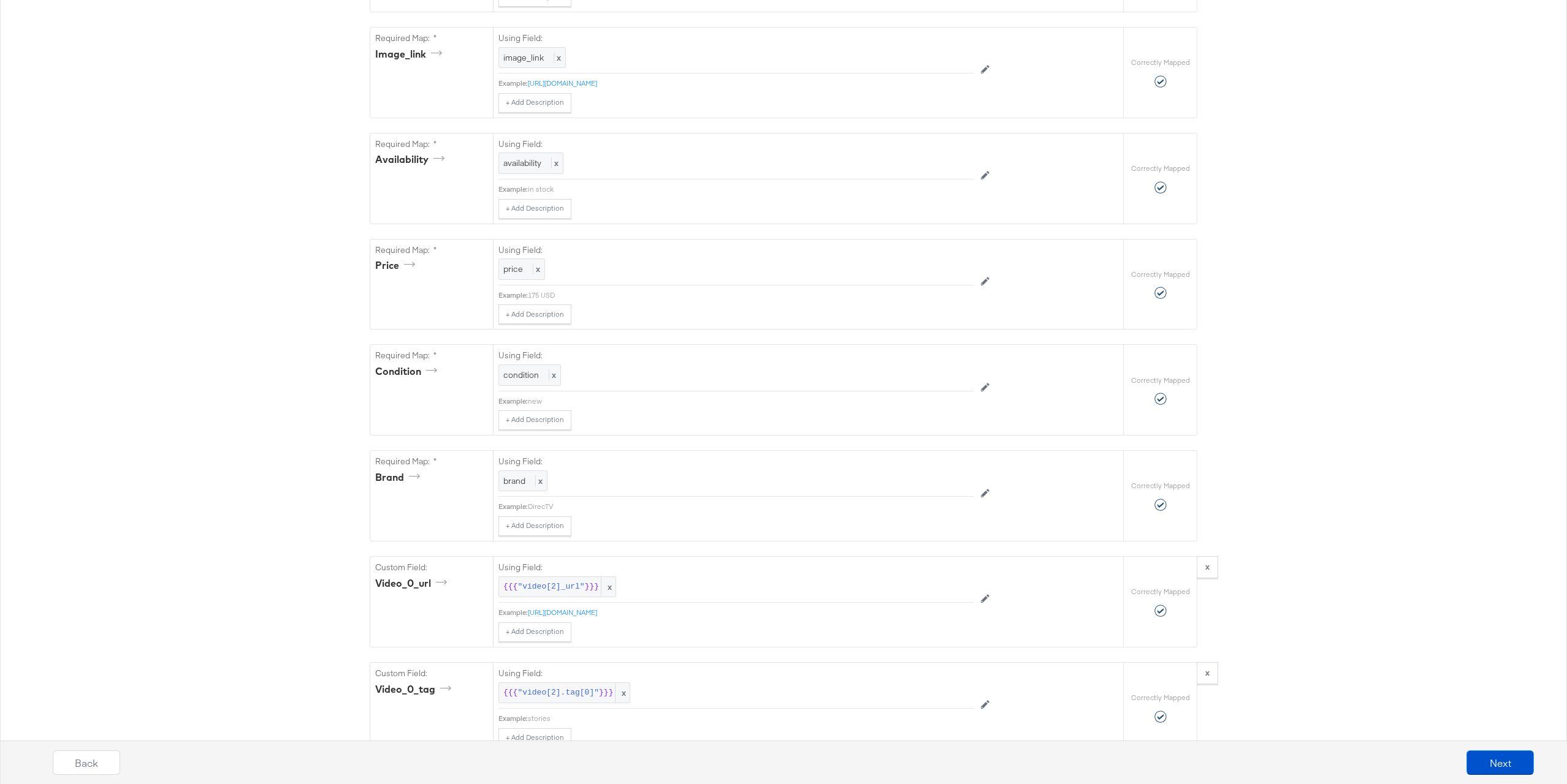
scroll to position [939, 0]
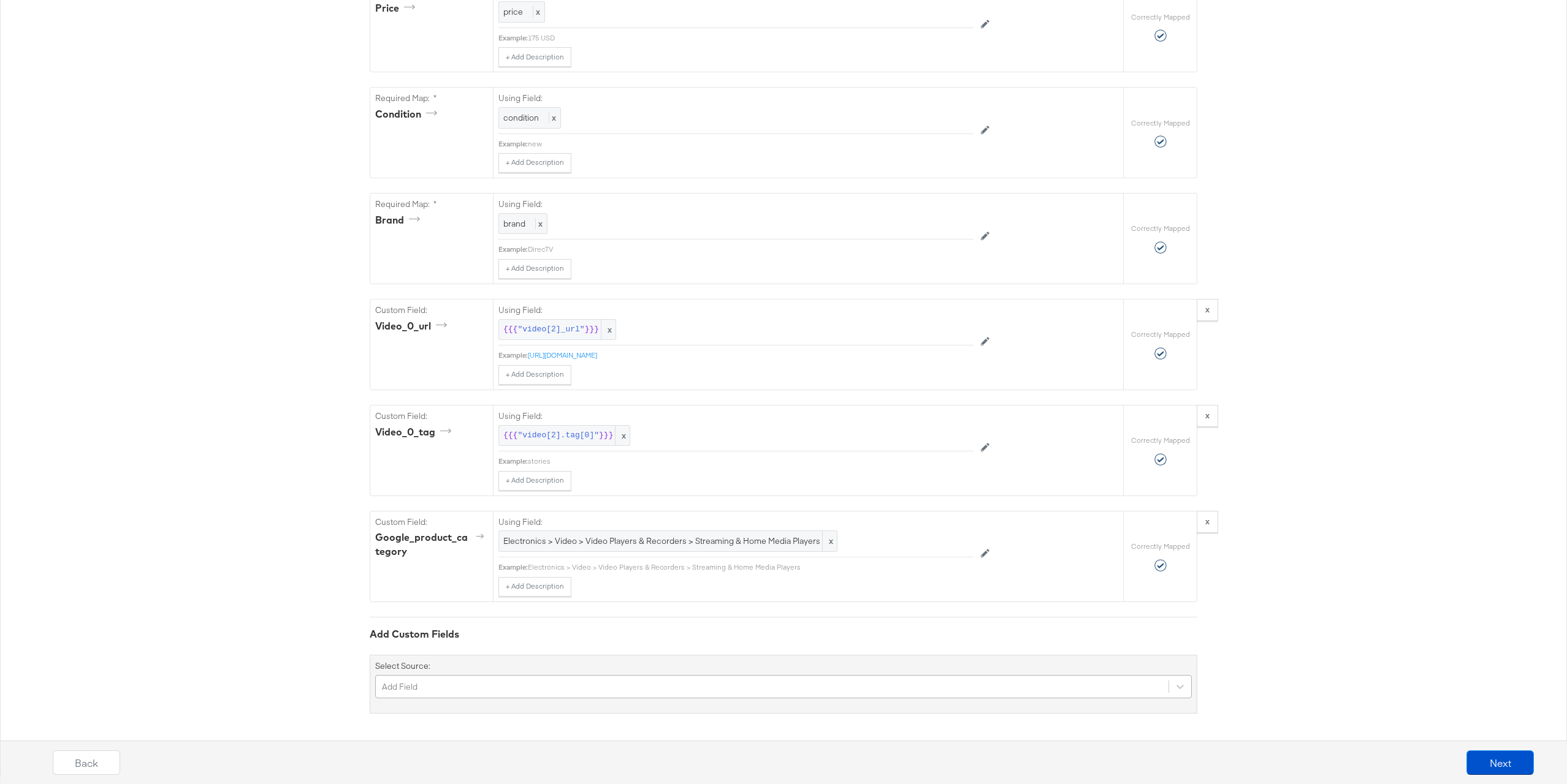
click at [570, 689] on div "Add Field" at bounding box center [784, 687] width 816 height 23
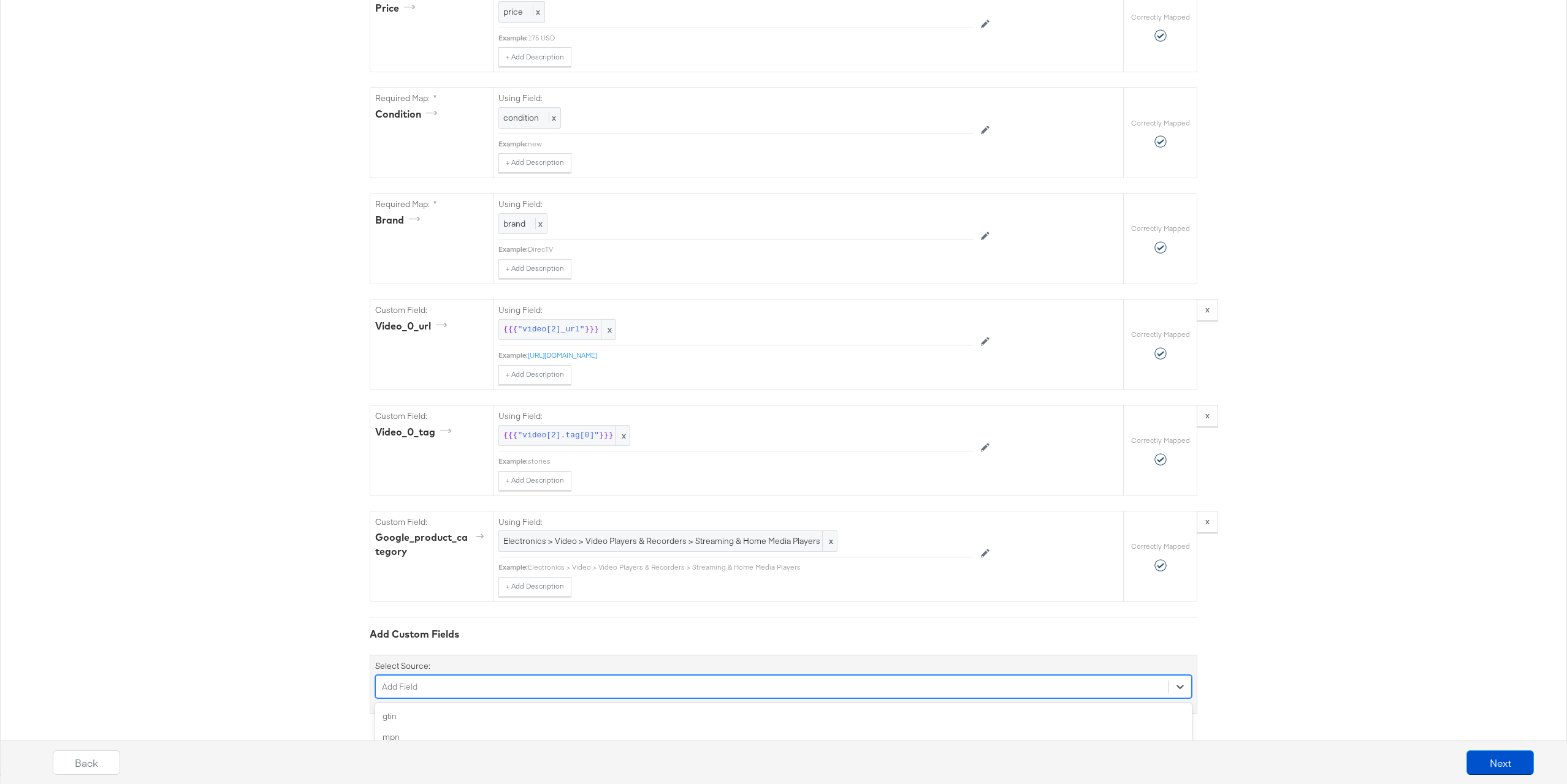
scroll to position [1041, 0]
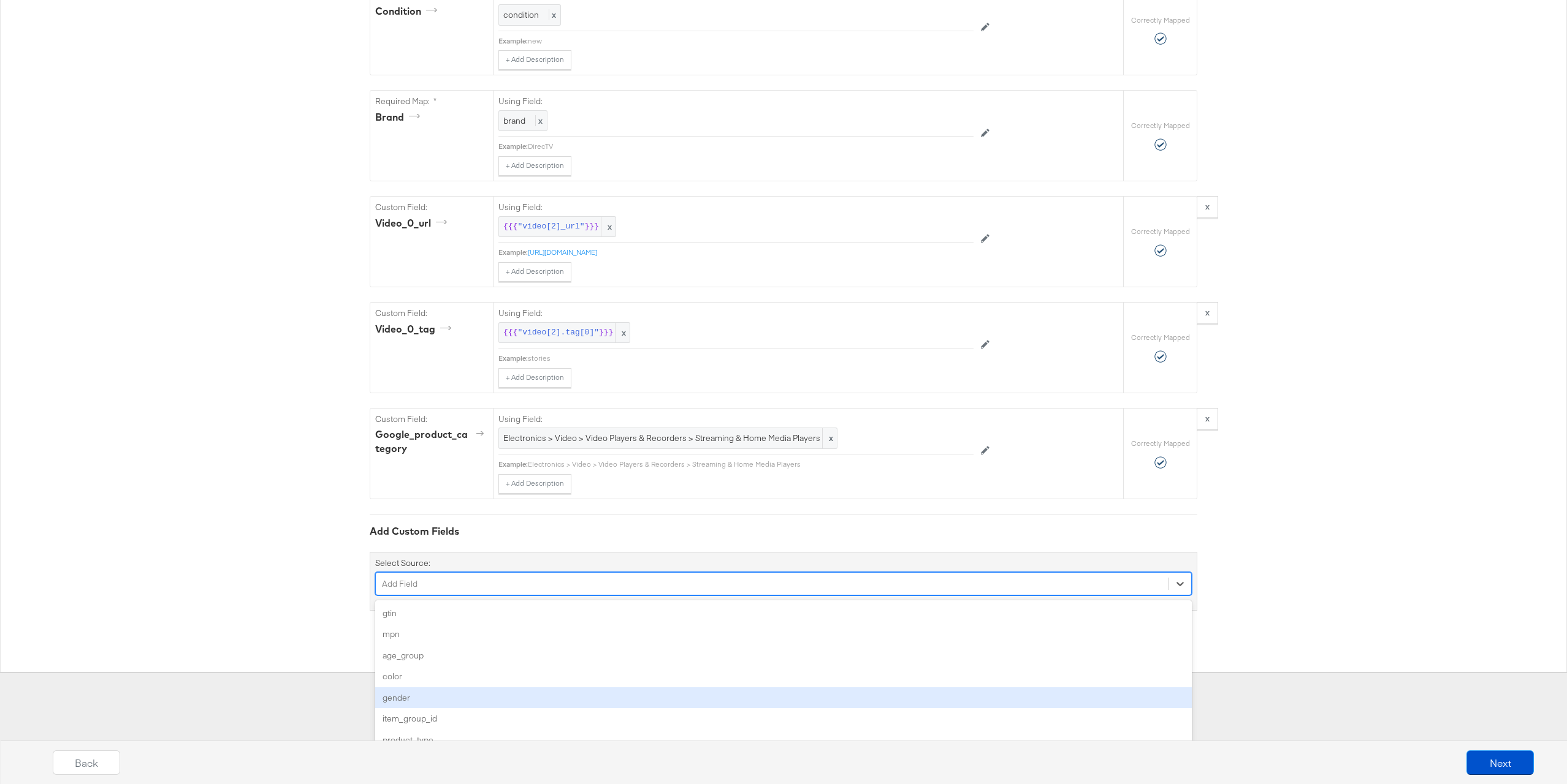
type input "c"
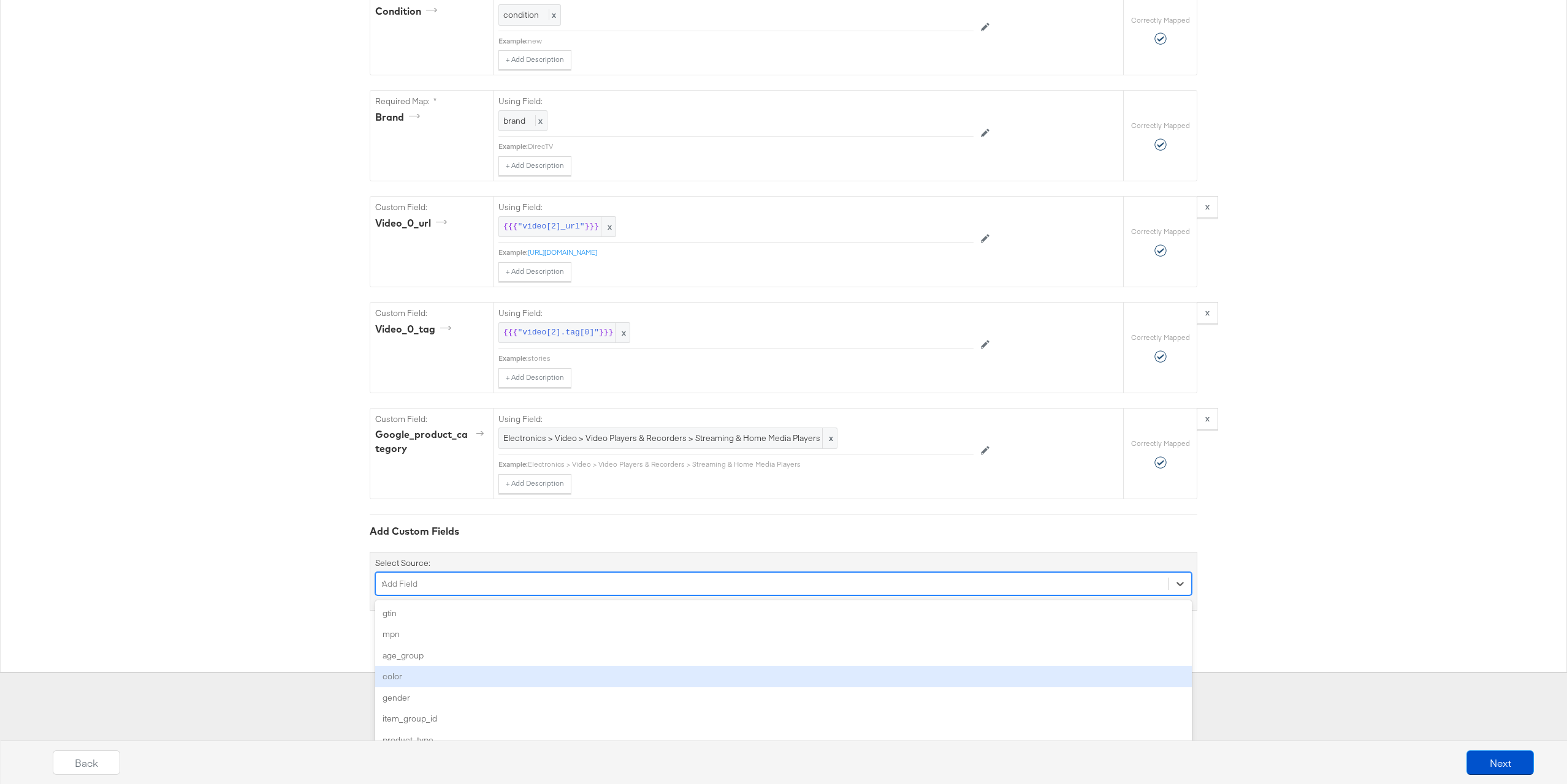
type input "vi"
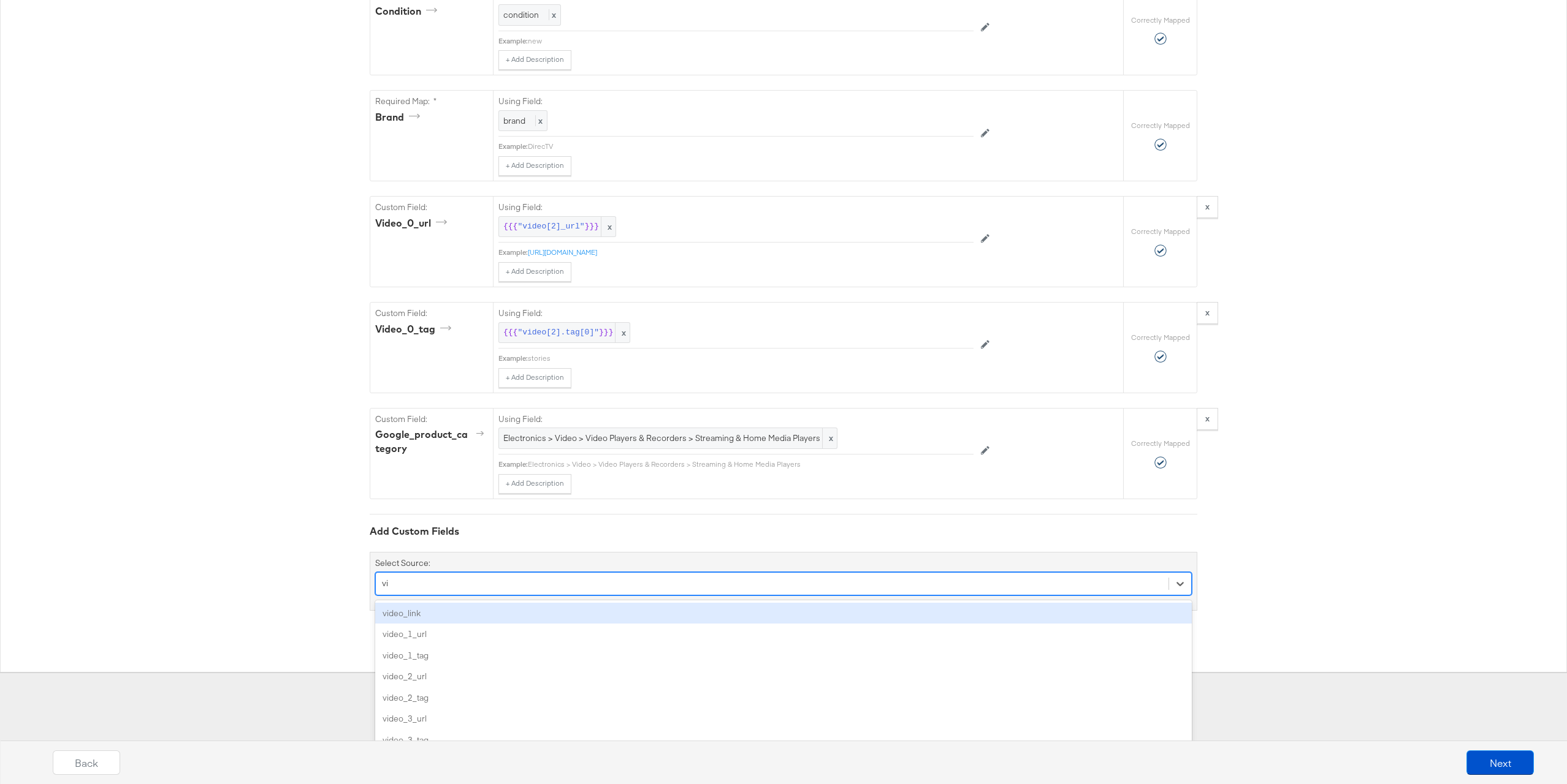
click at [562, 617] on div "video_link" at bounding box center [784, 614] width 816 height 21
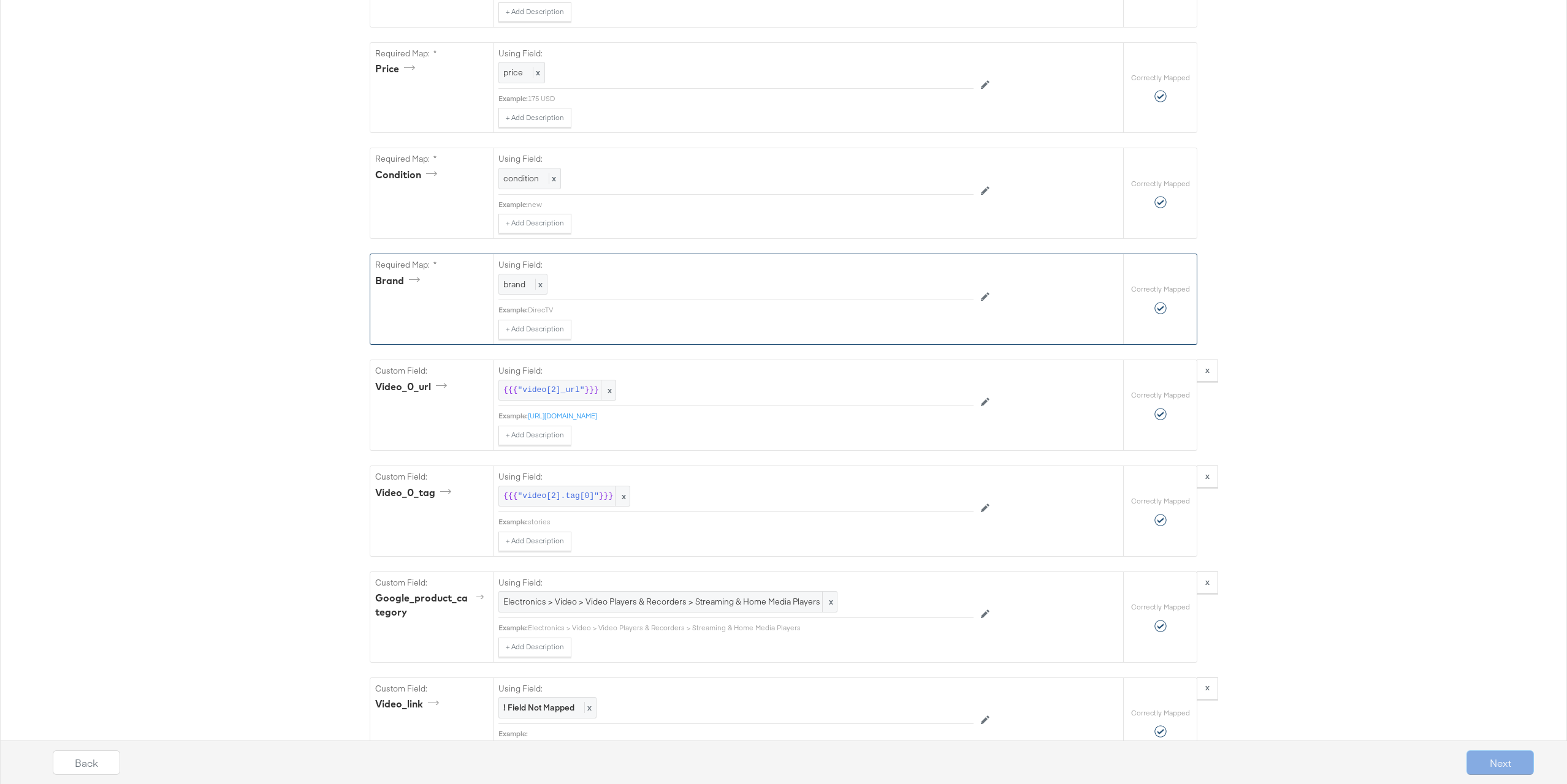
scroll to position [1044, 0]
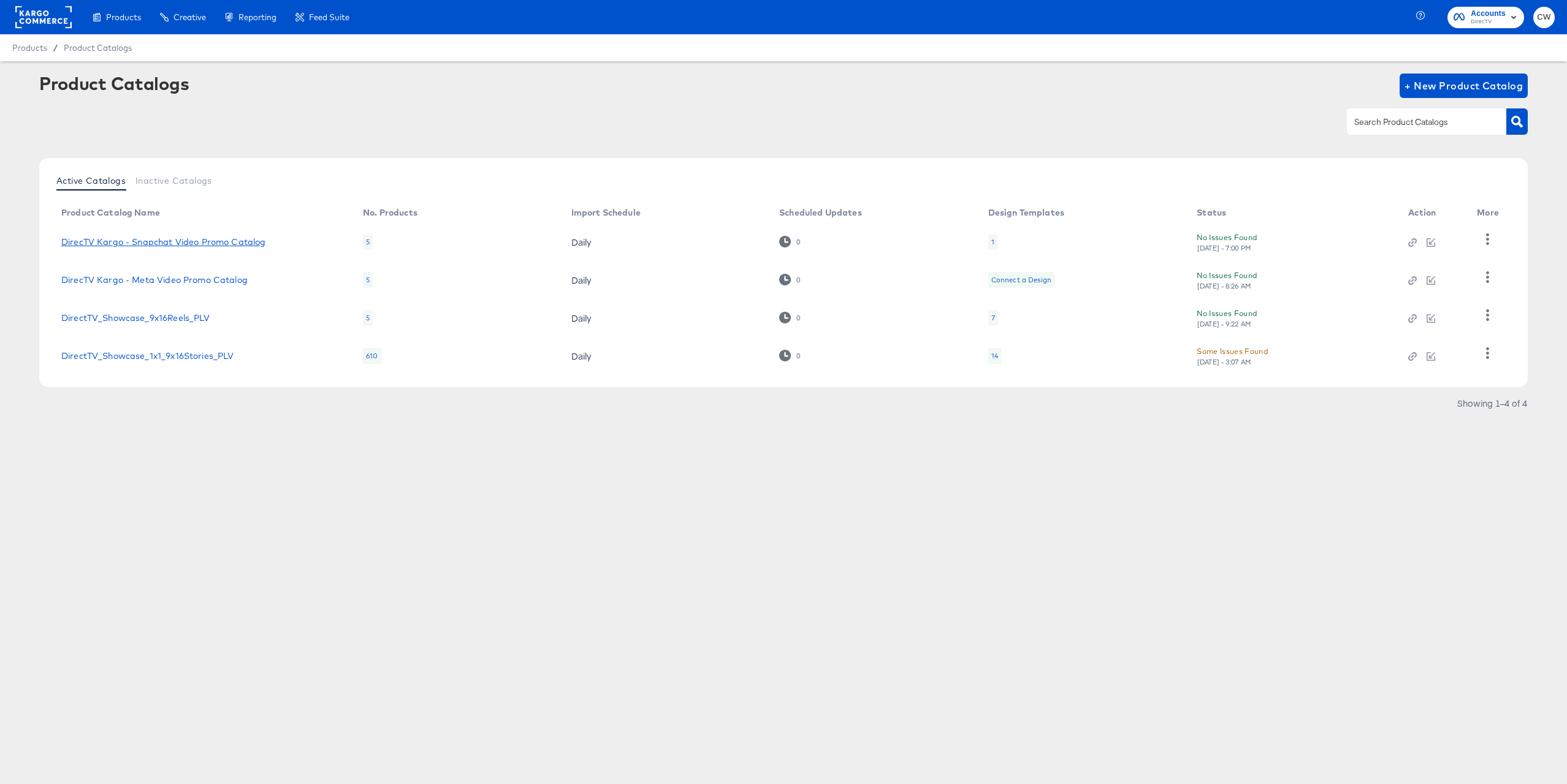
click at [141, 247] on link "DirecTV Kargo - Snapchat Video Promo Catalog" at bounding box center [163, 242] width 205 height 10
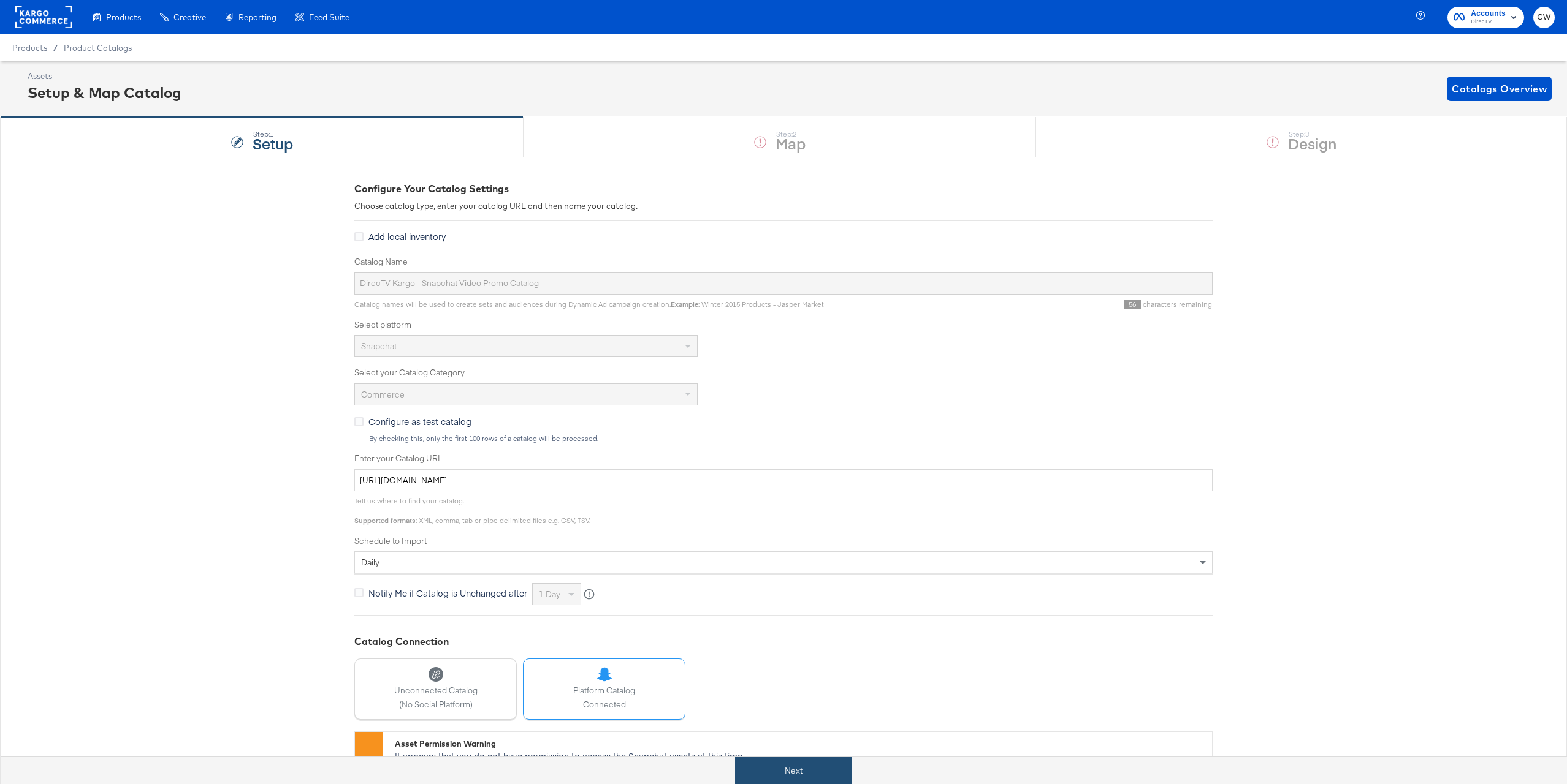
click at [787, 760] on button "Next" at bounding box center [793, 771] width 117 height 27
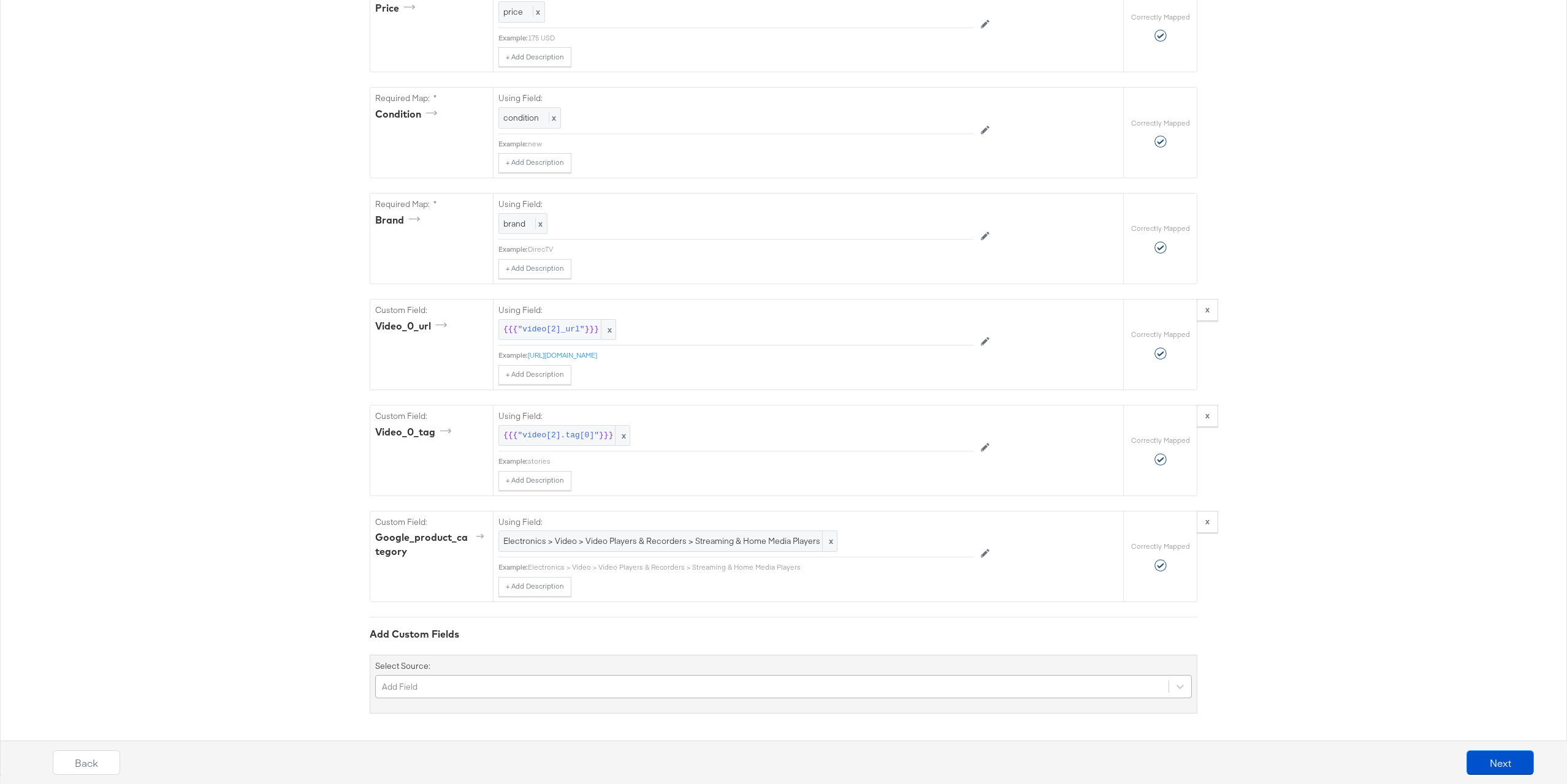
scroll to position [1041, 0]
click at [582, 682] on div "Add Field" at bounding box center [784, 687] width 816 height 23
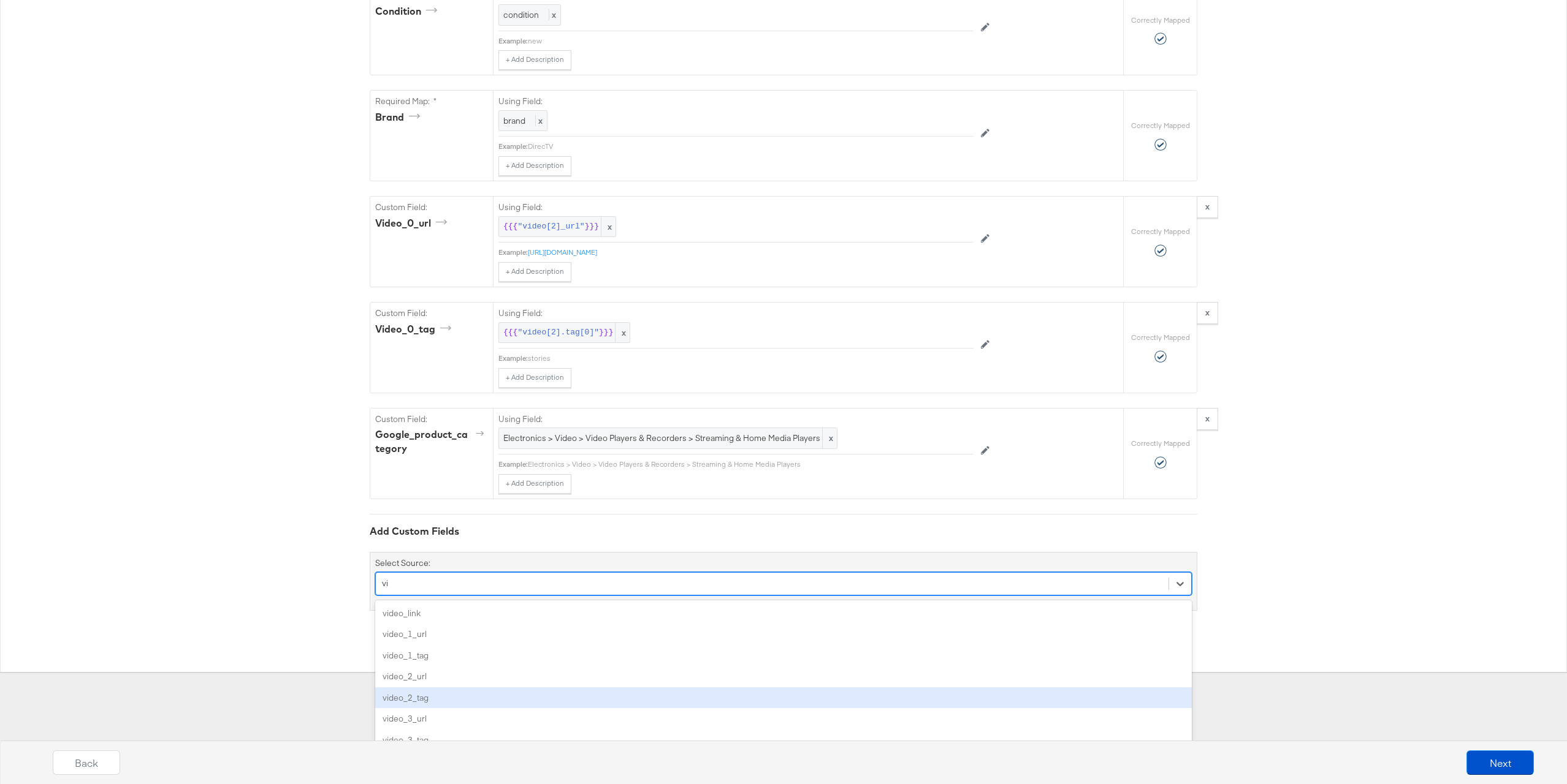
type input "vi"
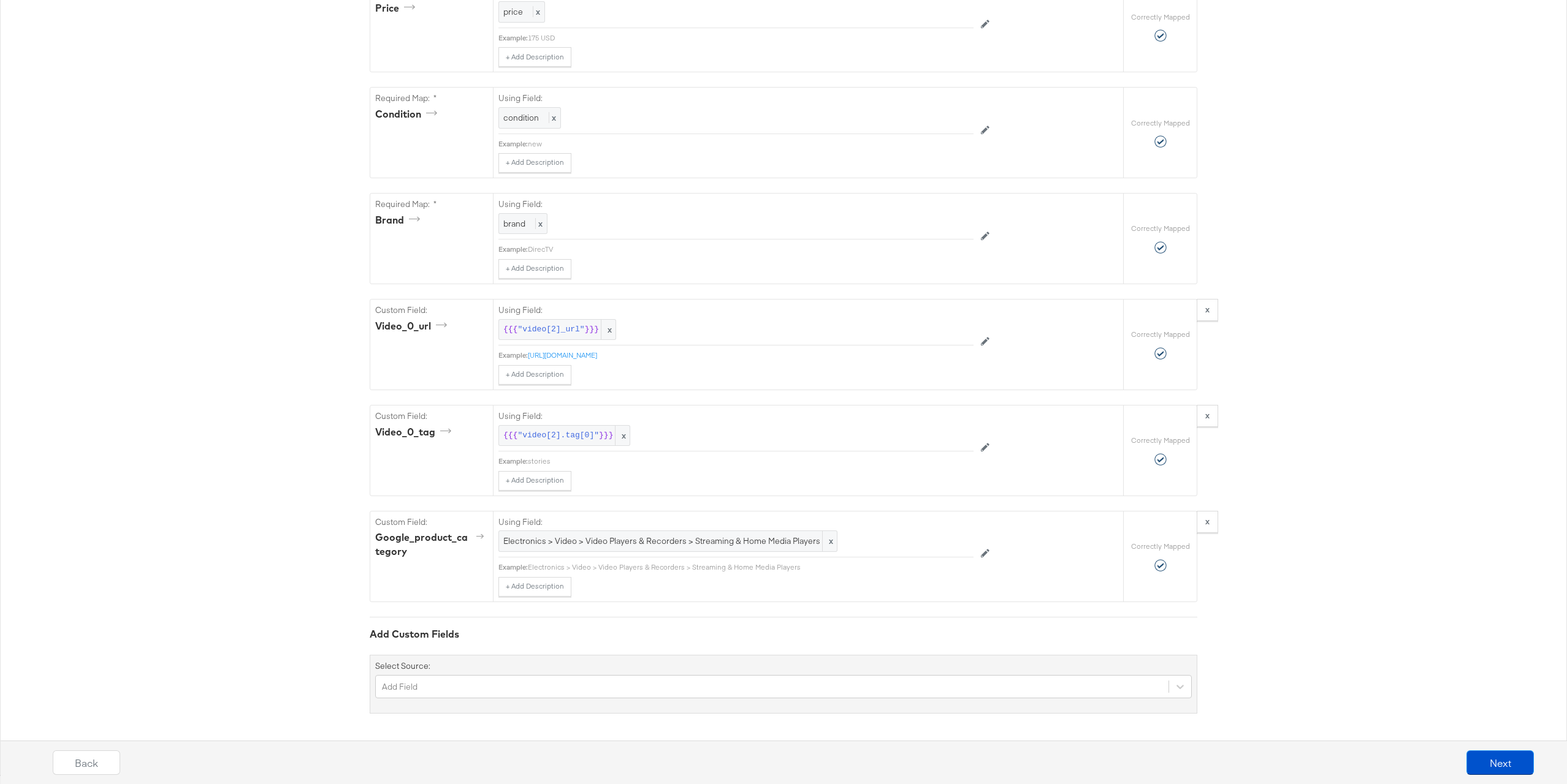
scroll to position [939, 0]
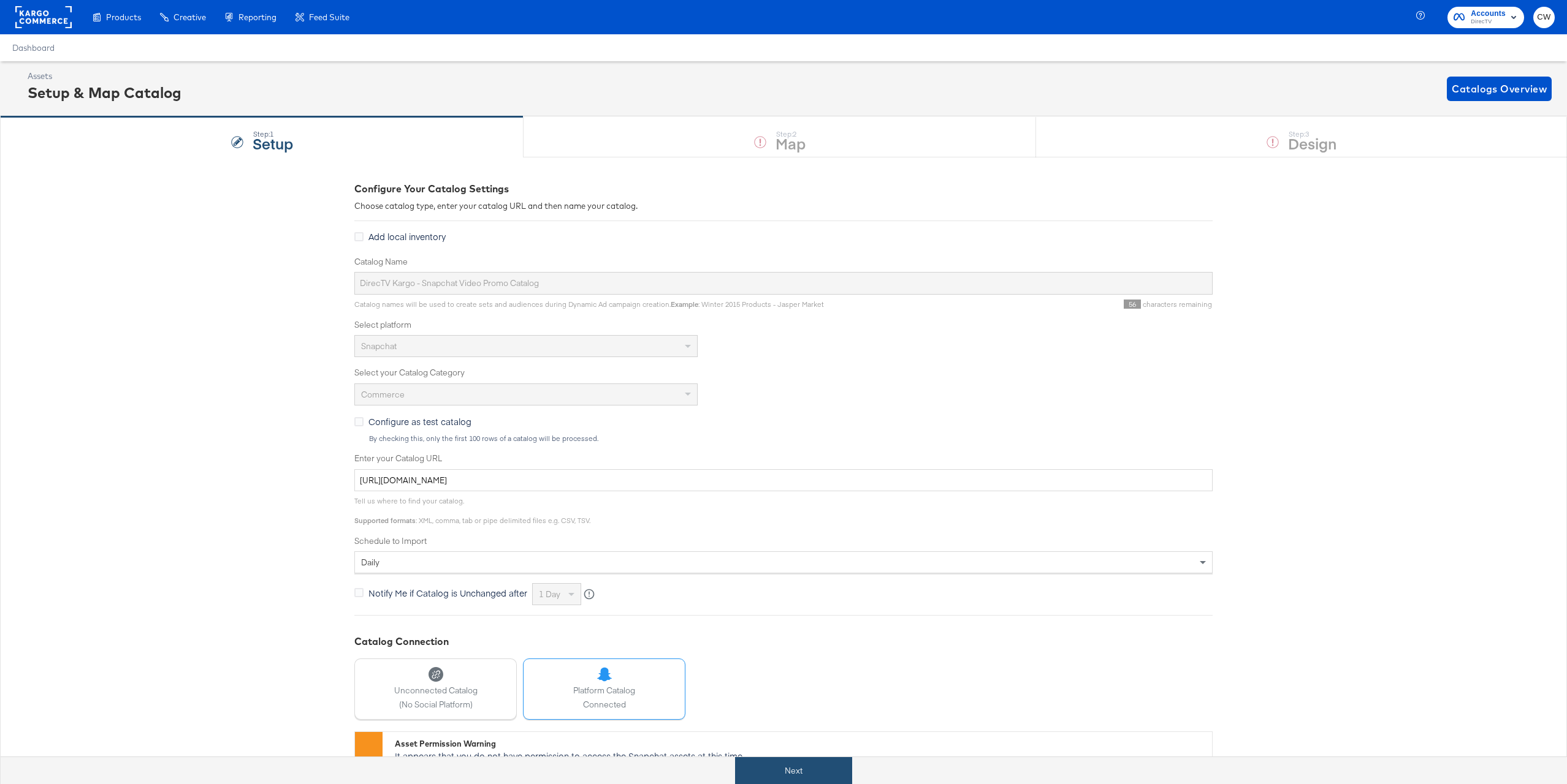
click at [785, 760] on button "Next" at bounding box center [793, 771] width 117 height 27
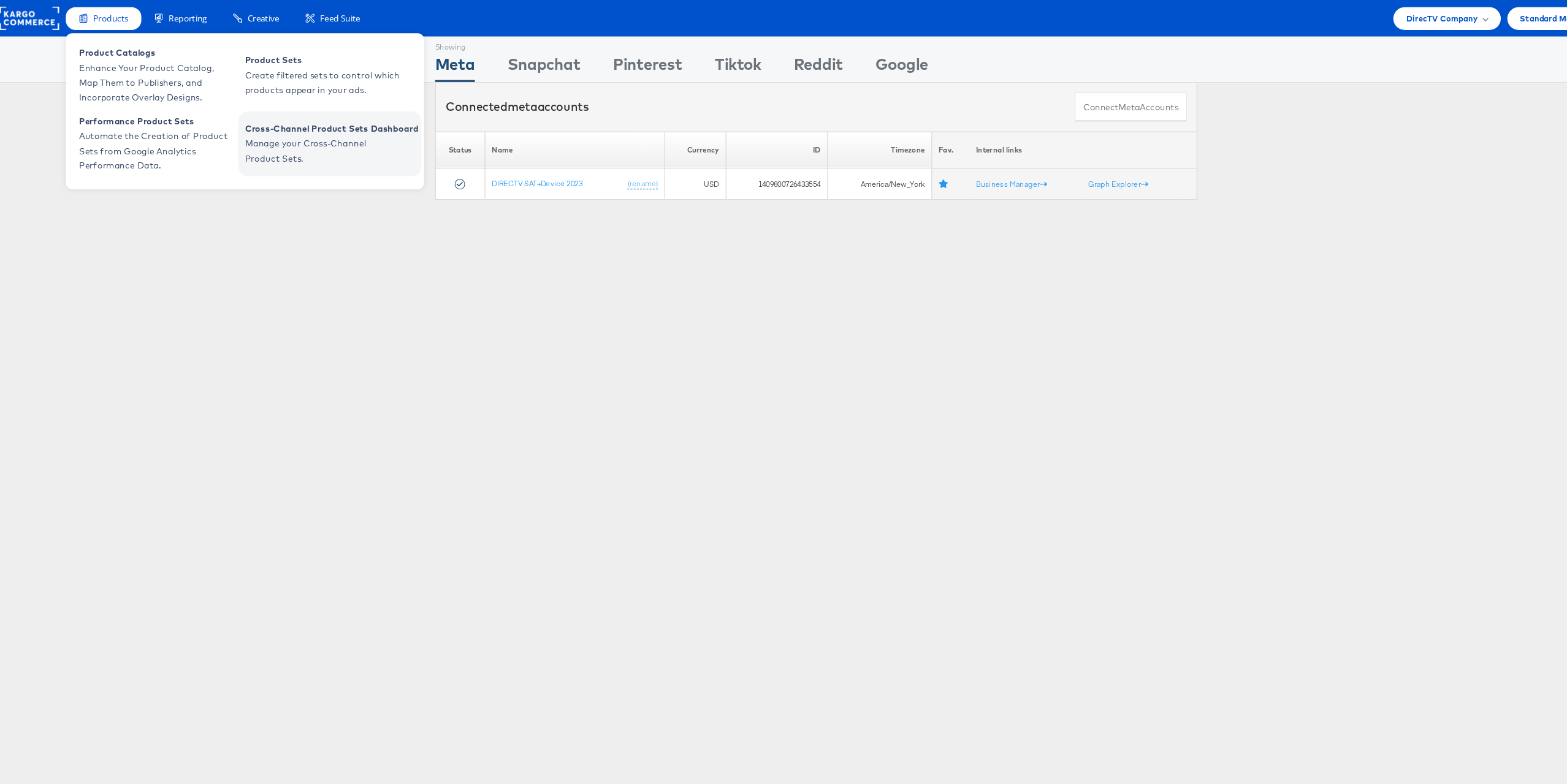
click at [299, 138] on span "Manage your Cross-Channel Product Sets." at bounding box center [319, 142] width 148 height 28
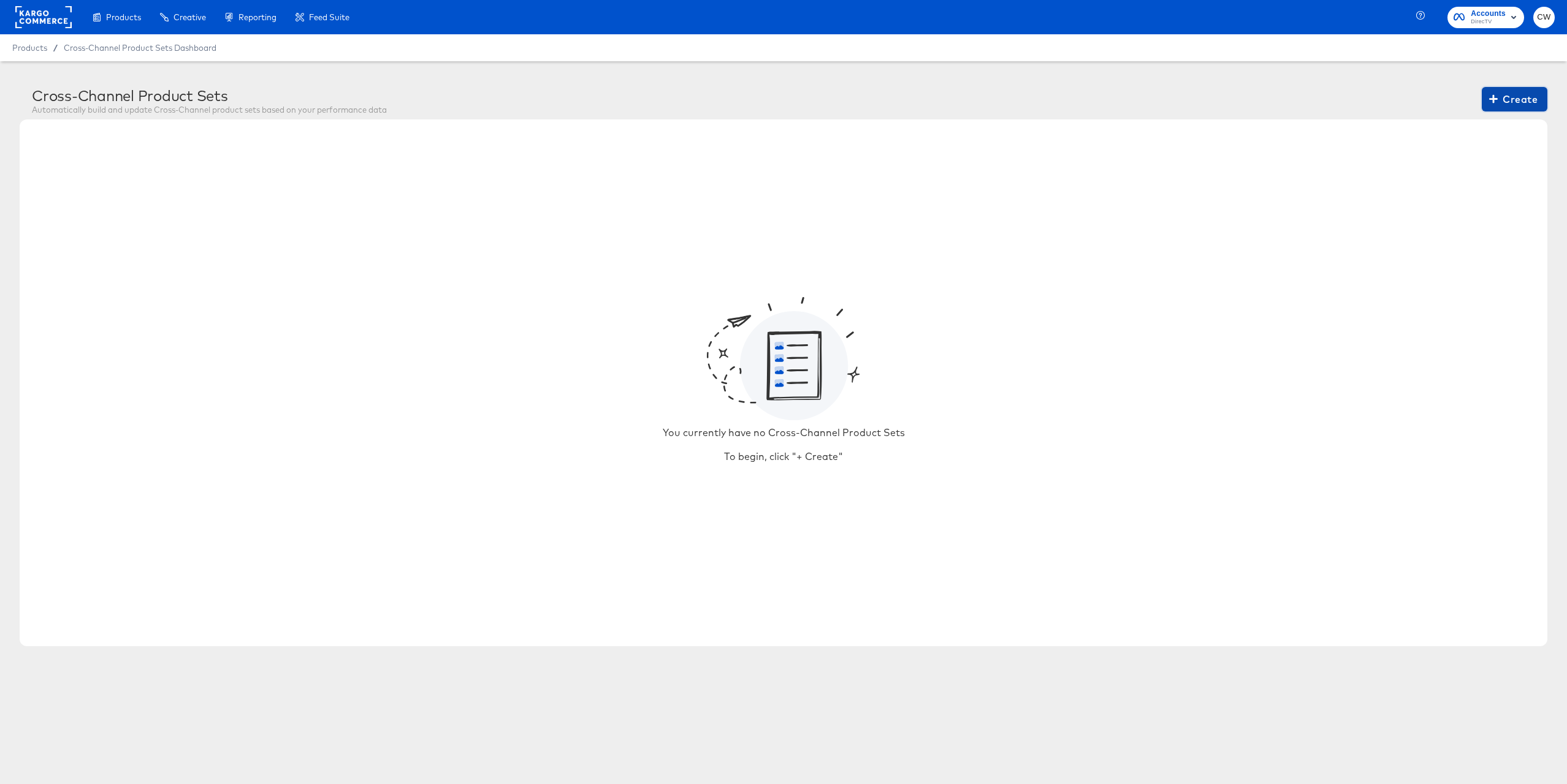
click at [1524, 105] on span "Create" at bounding box center [1515, 99] width 46 height 17
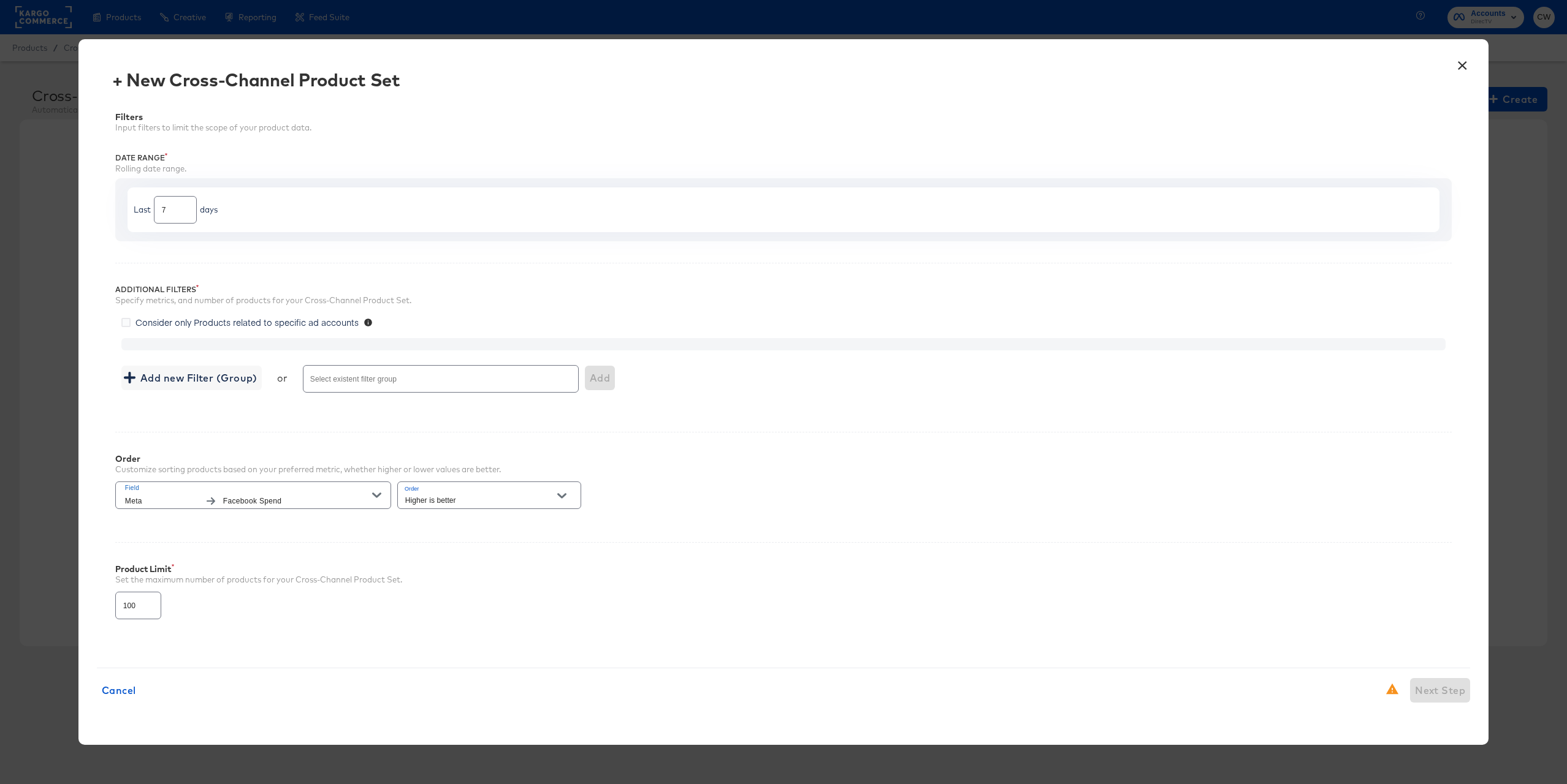
click at [348, 382] on input "Select existent filter group" at bounding box center [423, 385] width 230 height 14
click at [332, 501] on span "Facebook Spend" at bounding box center [298, 501] width 149 height 13
click at [354, 247] on div "Filters Input filters to limit the scope of your product data. Date Range Rolli…" at bounding box center [784, 372] width 1374 height 556
click at [234, 373] on span "Add new Filter (Group)" at bounding box center [192, 377] width 131 height 17
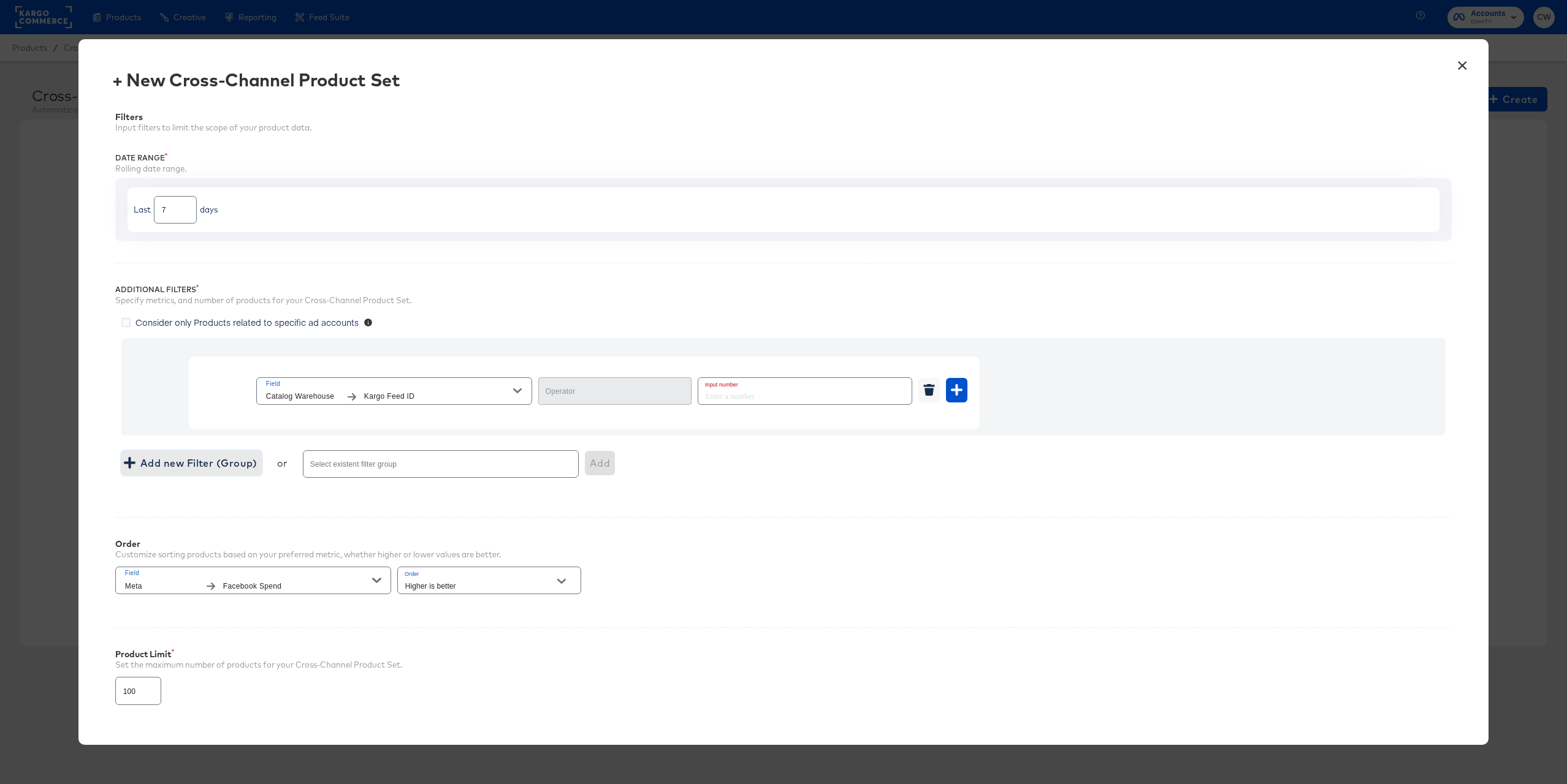
type input "Equal"
click at [402, 396] on span "Kargo Feed ID" at bounding box center [438, 396] width 149 height 13
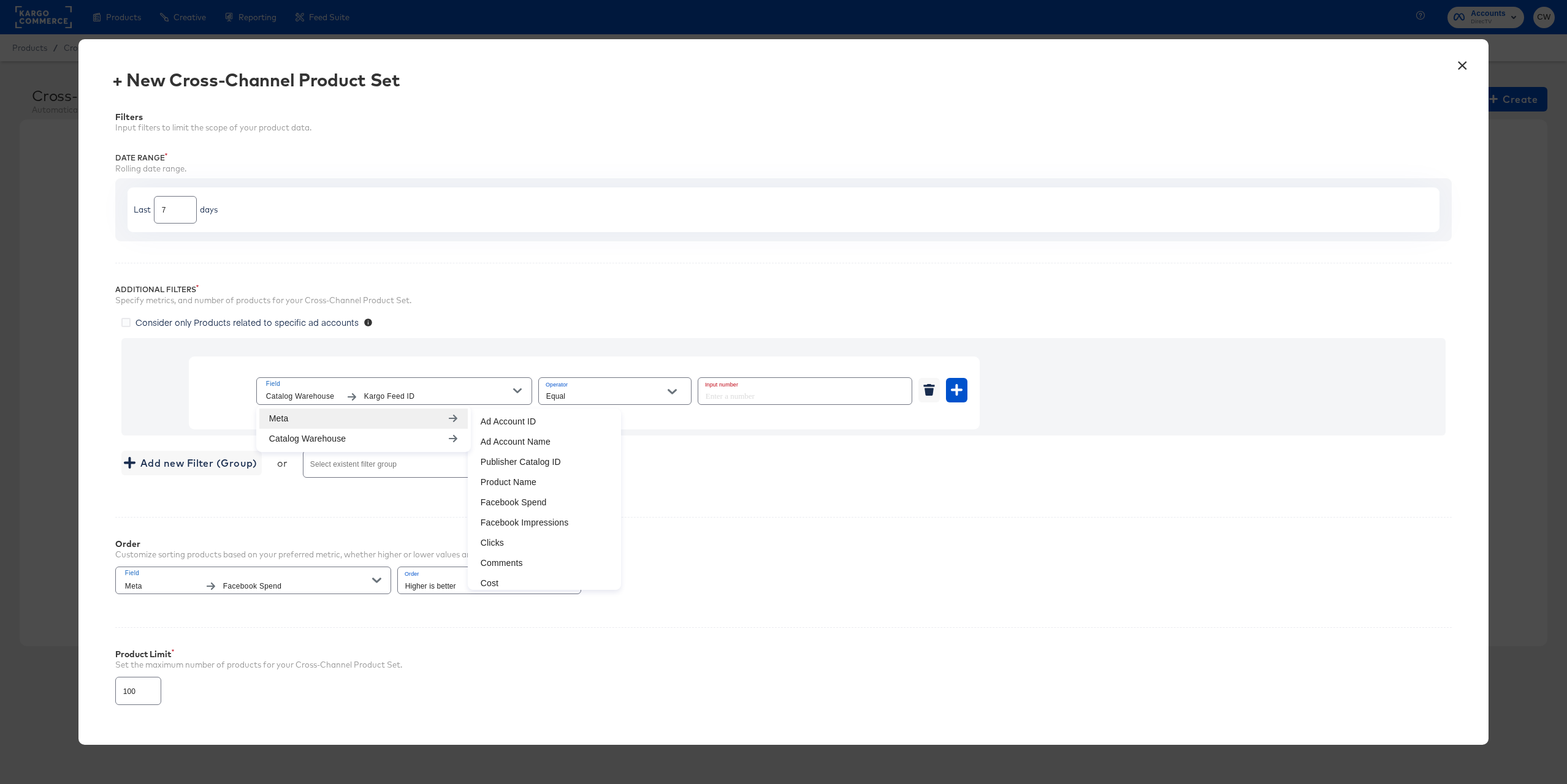
click at [526, 320] on div "Consider only Products related to specific ad accounts" at bounding box center [786, 324] width 1330 height 16
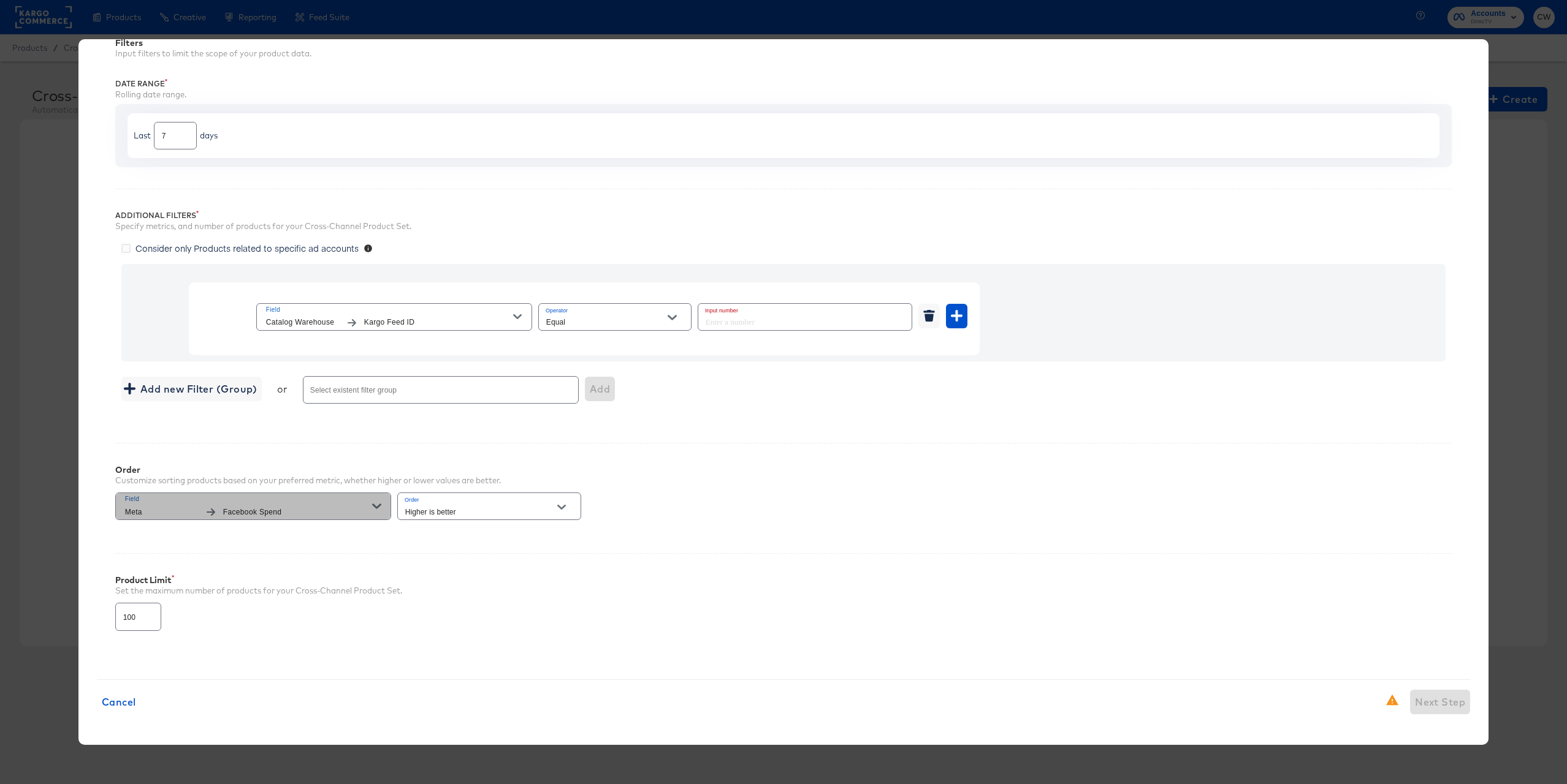
click at [358, 500] on span "Field" at bounding box center [249, 499] width 247 height 11
click at [442, 440] on div "Filters Input filters to limit the scope of your product data. Date Range Rolli…" at bounding box center [784, 340] width 1374 height 642
click at [456, 499] on div "Higher is better" at bounding box center [489, 506] width 184 height 27
click at [474, 526] on div "Order Customize sorting products based on your preferred metric, whether higher…" at bounding box center [783, 487] width 1336 height 89
click at [485, 516] on input "Higher is better" at bounding box center [480, 512] width 154 height 14
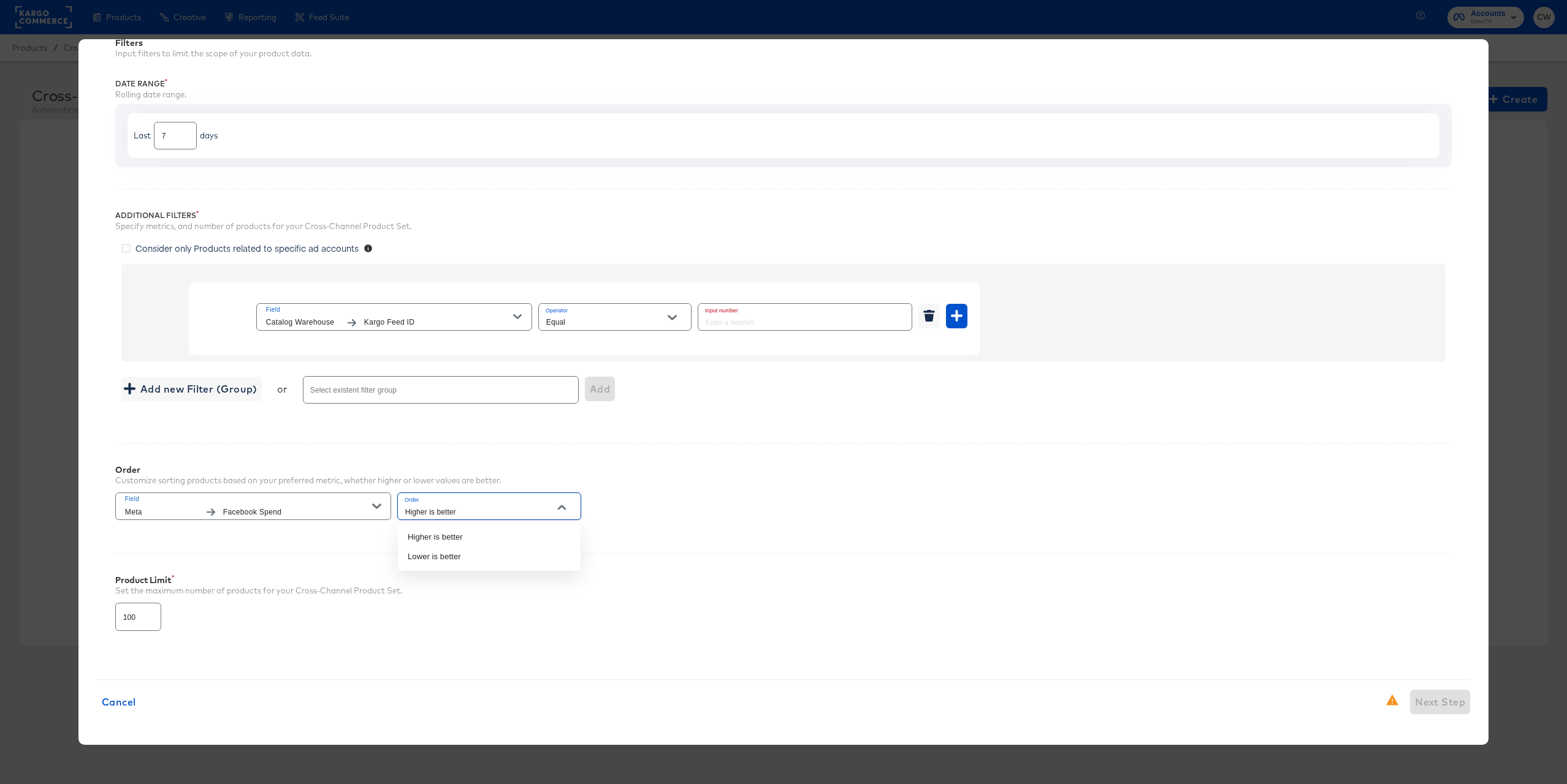
click at [625, 506] on div "Order Customize sorting products based on your preferred metric, whether higher…" at bounding box center [783, 487] width 1336 height 89
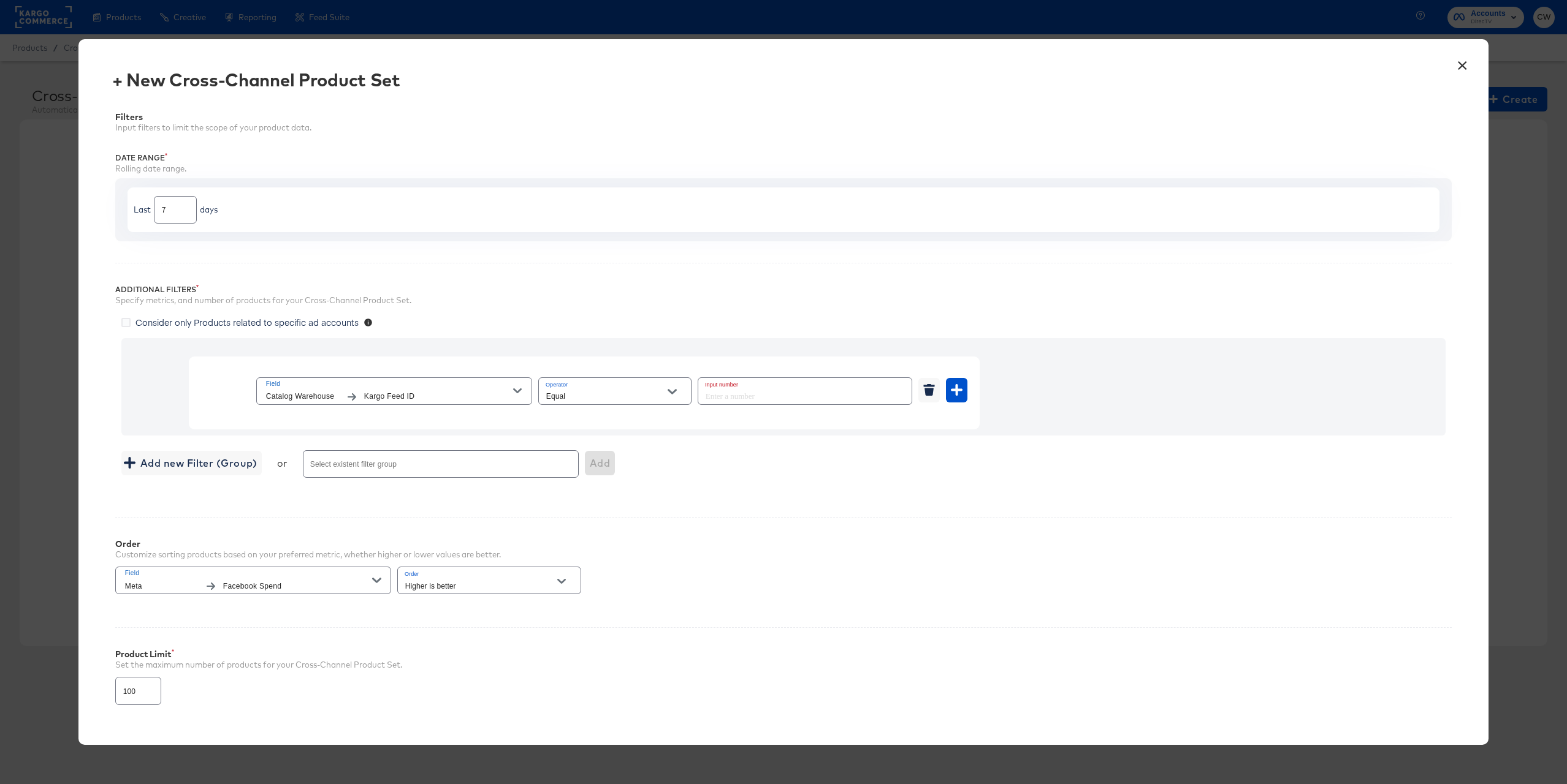
click at [64, 64] on div "× + New Cross-Channel Product Set Filters Input filters to limit the scope of y…" at bounding box center [784, 392] width 1567 height 784
click at [1463, 65] on button "×" at bounding box center [1462, 62] width 22 height 22
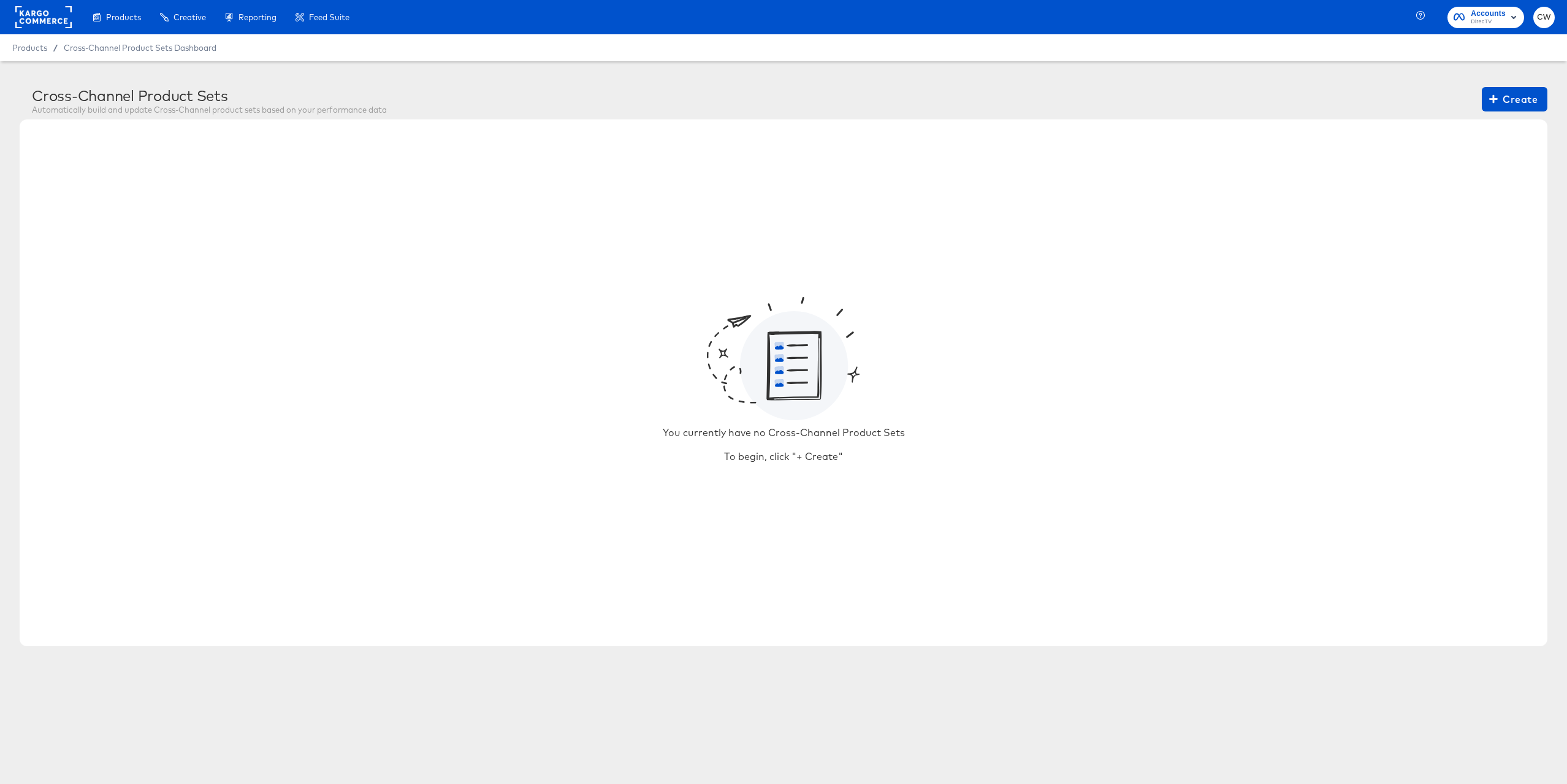
click at [161, 91] on div "Cross-Channel Product Sets" at bounding box center [209, 95] width 355 height 17
copy div "Cross-Channel Product Sets"
